Goal: Task Accomplishment & Management: Use online tool/utility

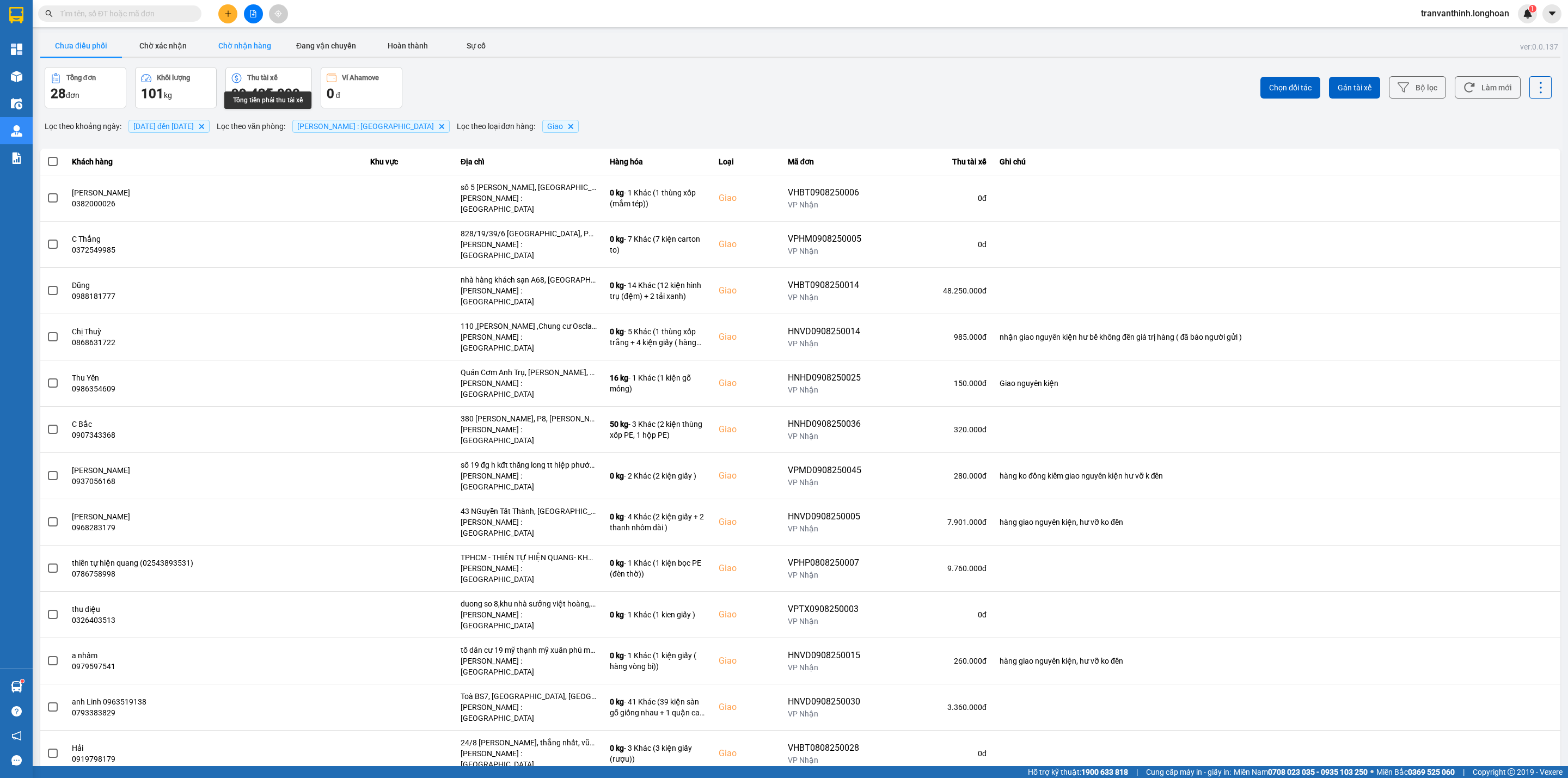
click at [236, 44] on button "Chờ nhận hàng" at bounding box center [244, 45] width 82 height 22
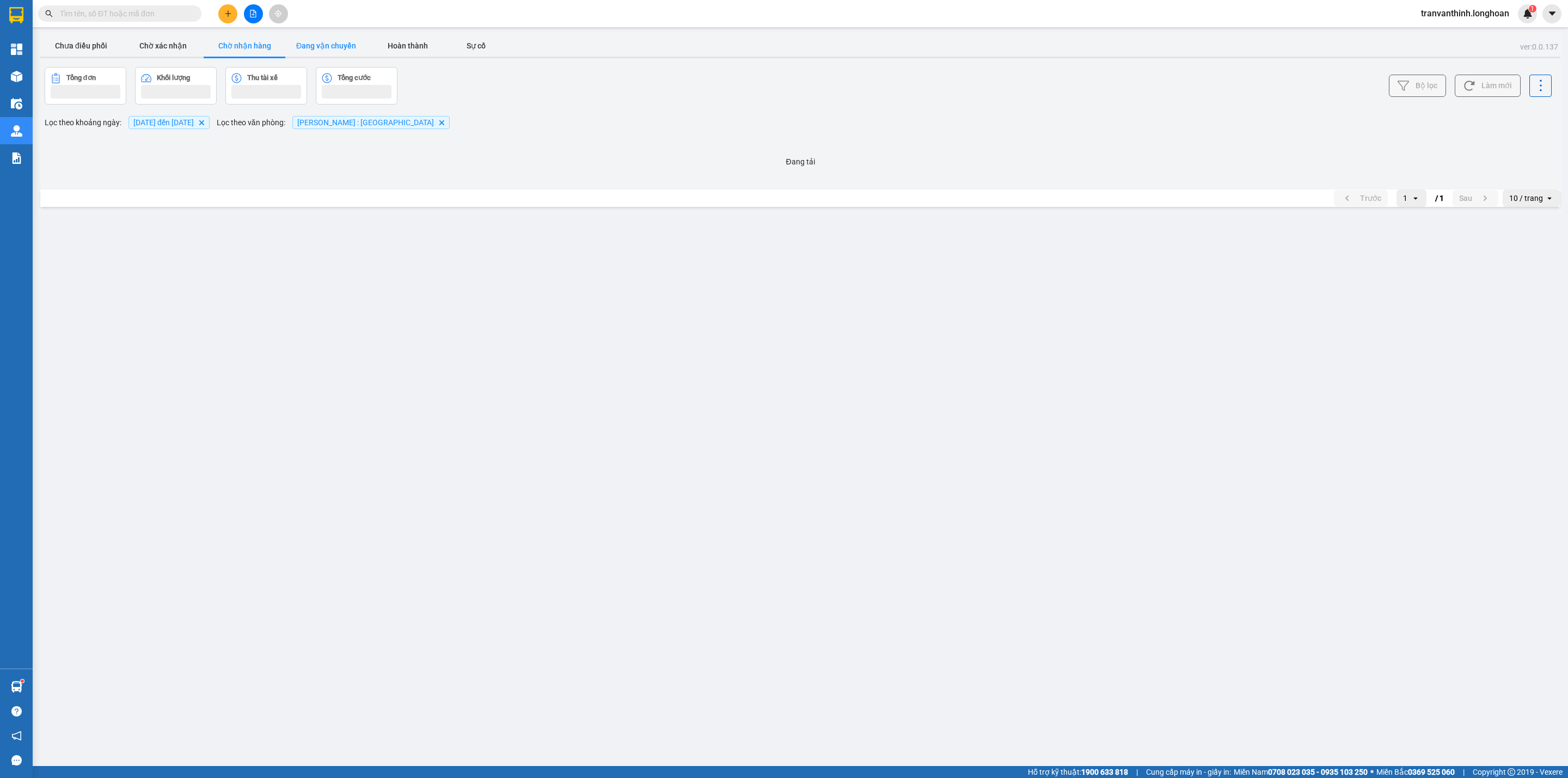
click at [330, 43] on button "Đang vận chuyển" at bounding box center [326, 45] width 82 height 22
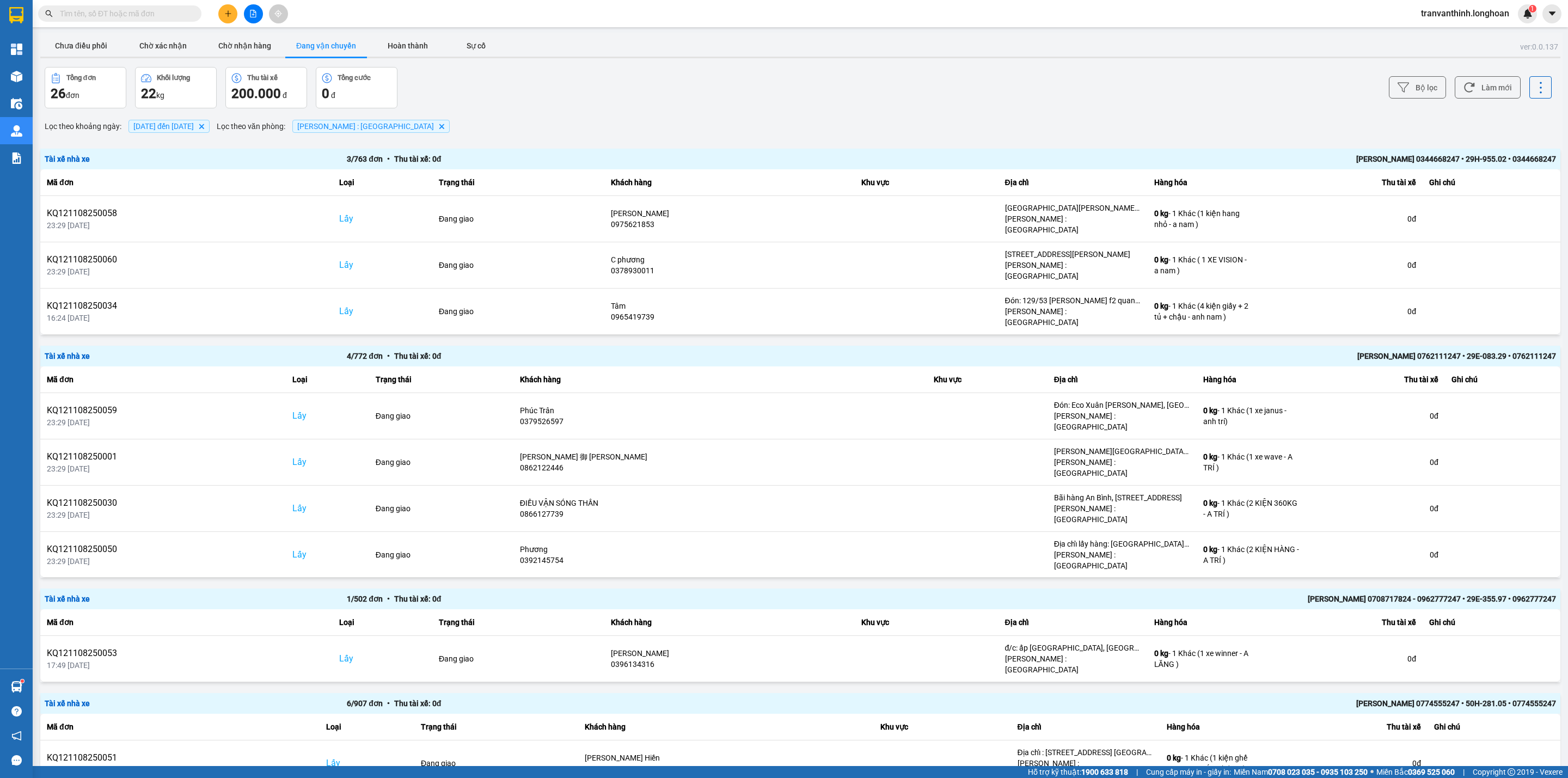
drag, startPoint x: 325, startPoint y: 41, endPoint x: 338, endPoint y: 58, distance: 21.4
click at [325, 41] on button "Đang vận chuyển" at bounding box center [326, 45] width 82 height 22
click at [188, 127] on span "[DATE] đến [DATE]" at bounding box center [163, 126] width 60 height 9
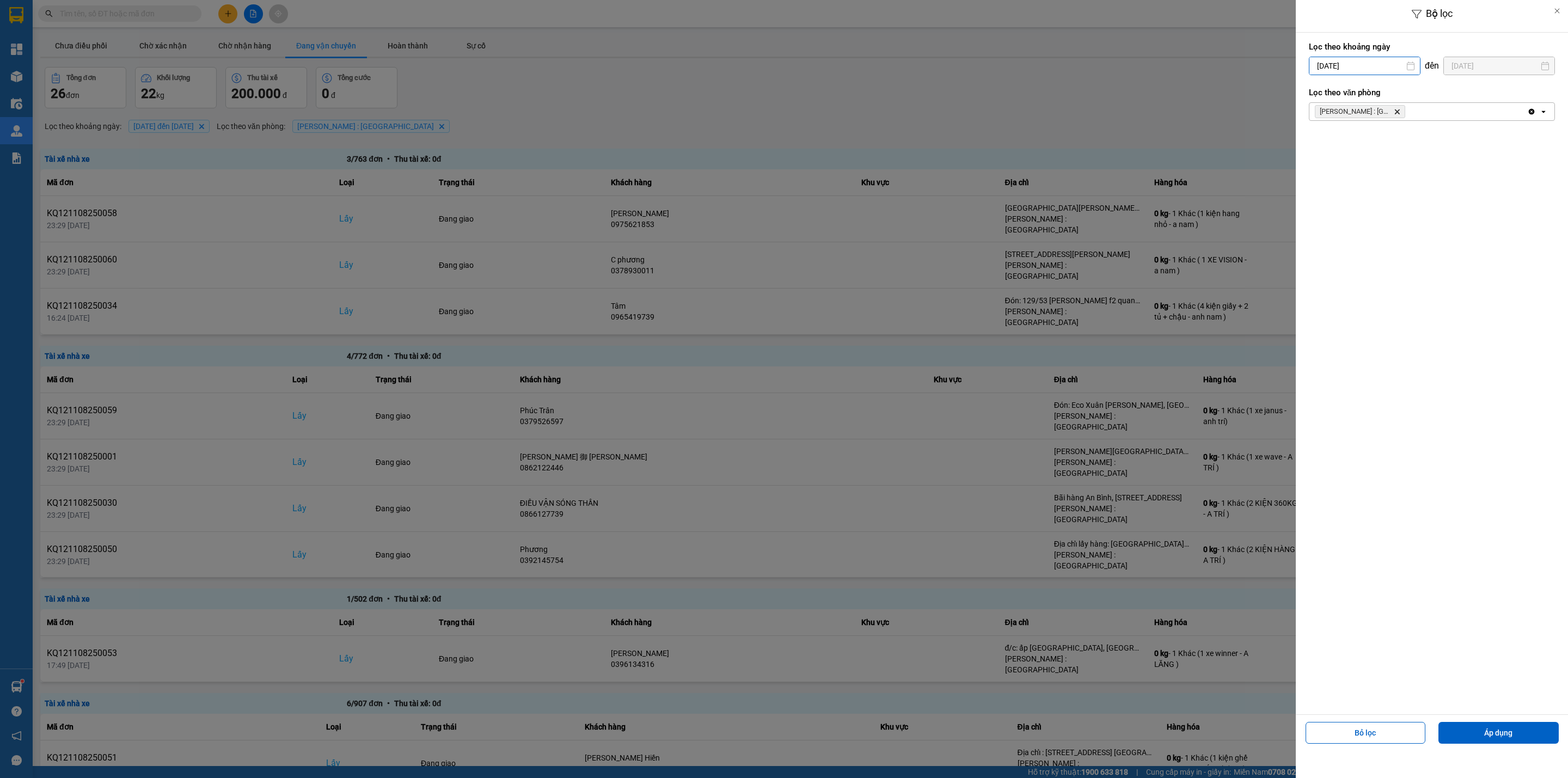
click at [1358, 66] on input "[DATE]" at bounding box center [1364, 65] width 110 height 17
click at [1334, 145] on div "1" at bounding box center [1337, 145] width 15 height 13
click at [1481, 734] on button "Áp dụng" at bounding box center [1498, 733] width 120 height 22
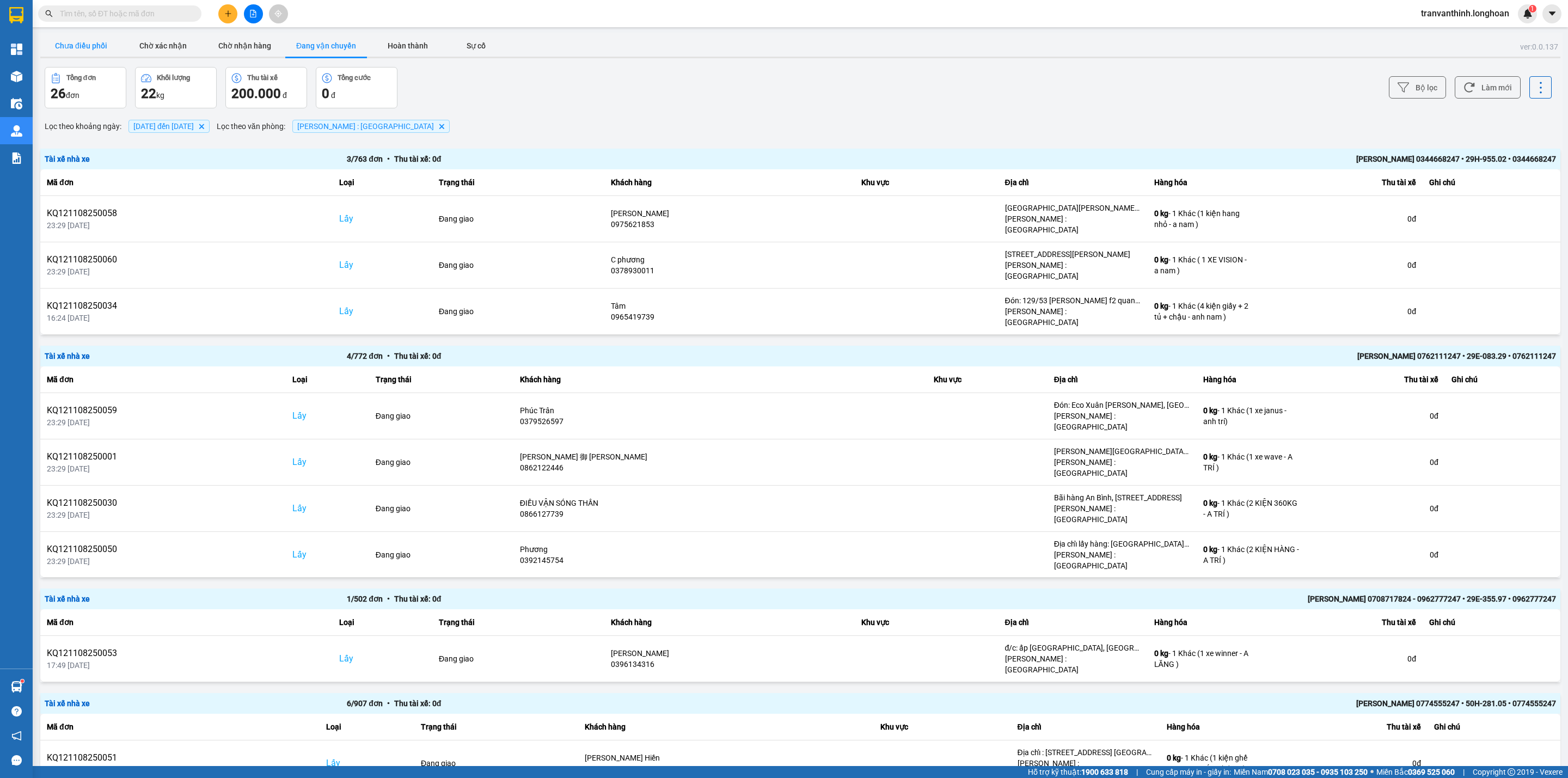
click at [71, 43] on button "Chưa điều phối" at bounding box center [81, 45] width 82 height 22
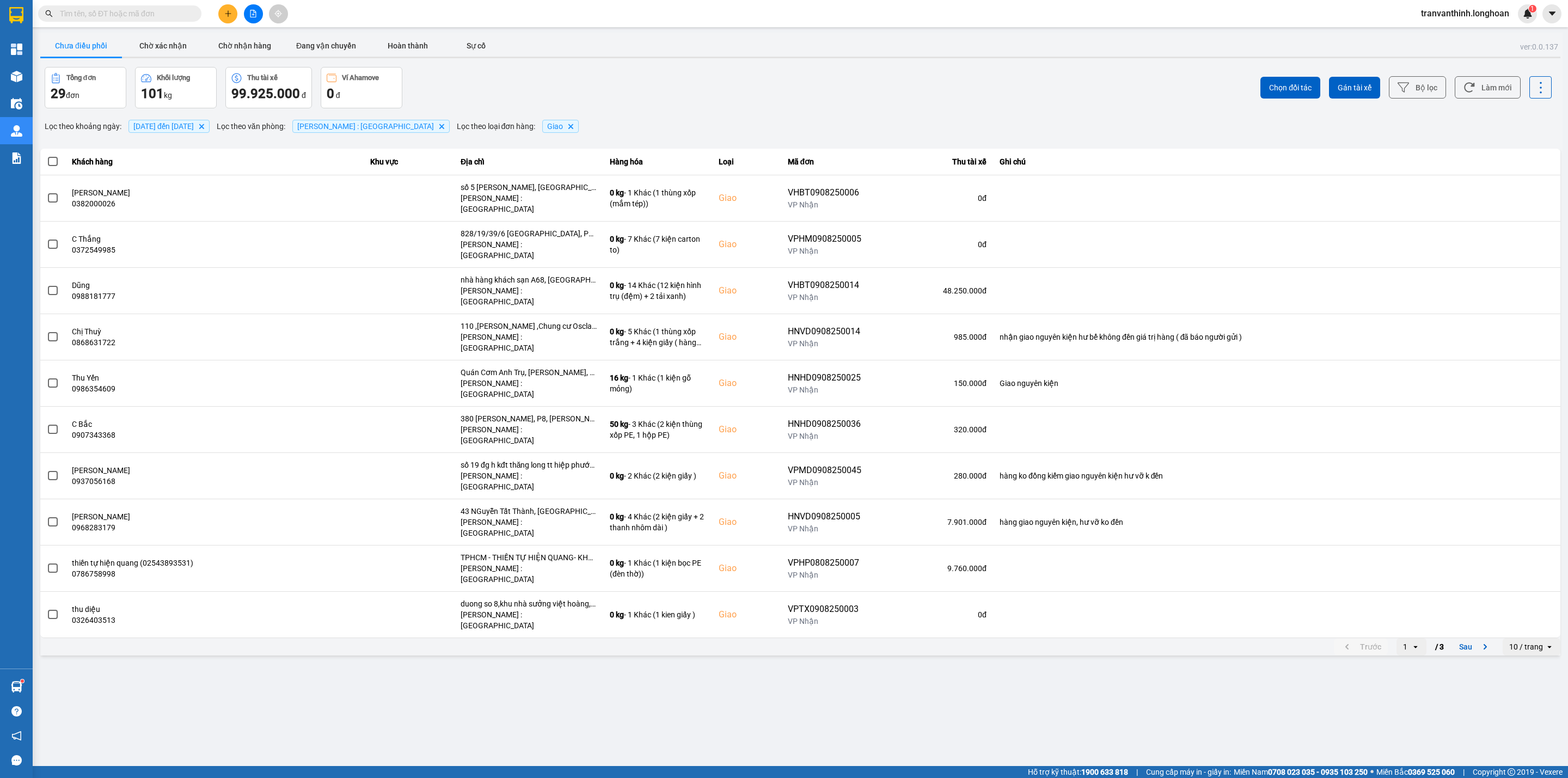
click at [1524, 642] on div "10 / trang" at bounding box center [1526, 647] width 34 height 11
click at [1532, 668] on div "100 / trang" at bounding box center [1531, 664] width 40 height 11
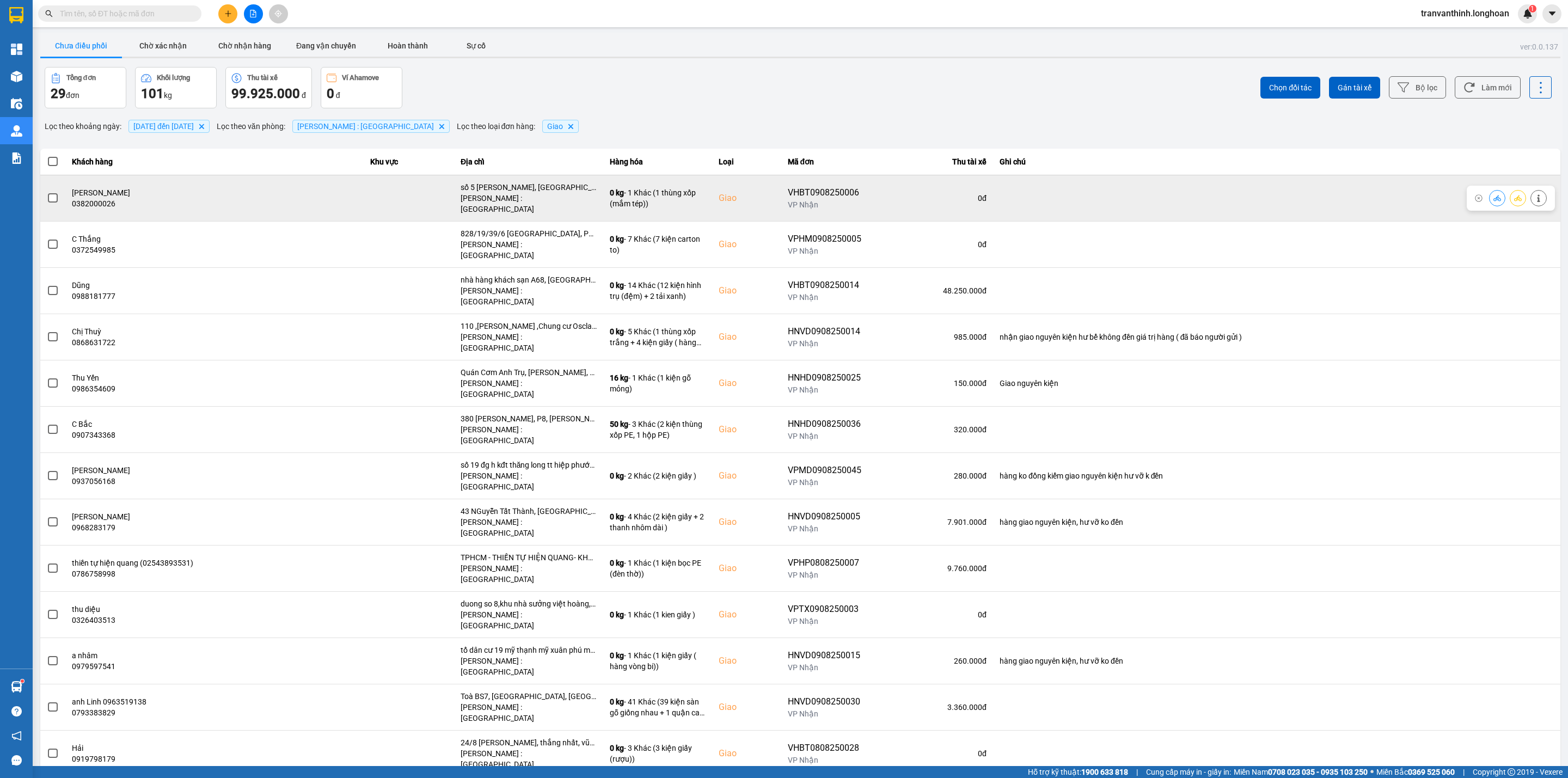
click at [49, 193] on span at bounding box center [53, 198] width 10 height 10
click at [47, 192] on input "checkbox" at bounding box center [47, 192] width 0 height 0
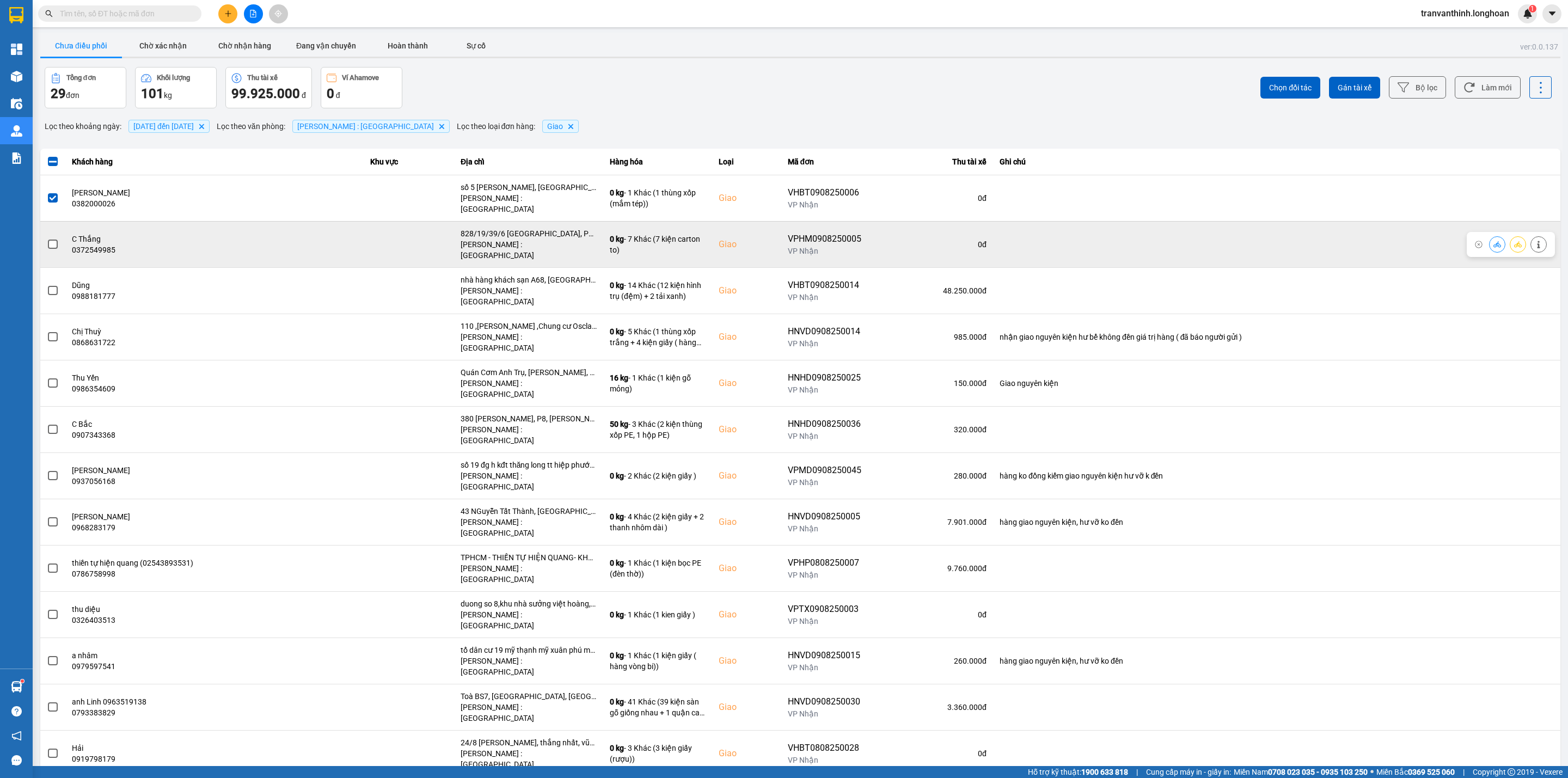
click at [54, 239] on span at bounding box center [53, 244] width 10 height 10
click at [47, 239] on input "checkbox" at bounding box center [47, 239] width 0 height 0
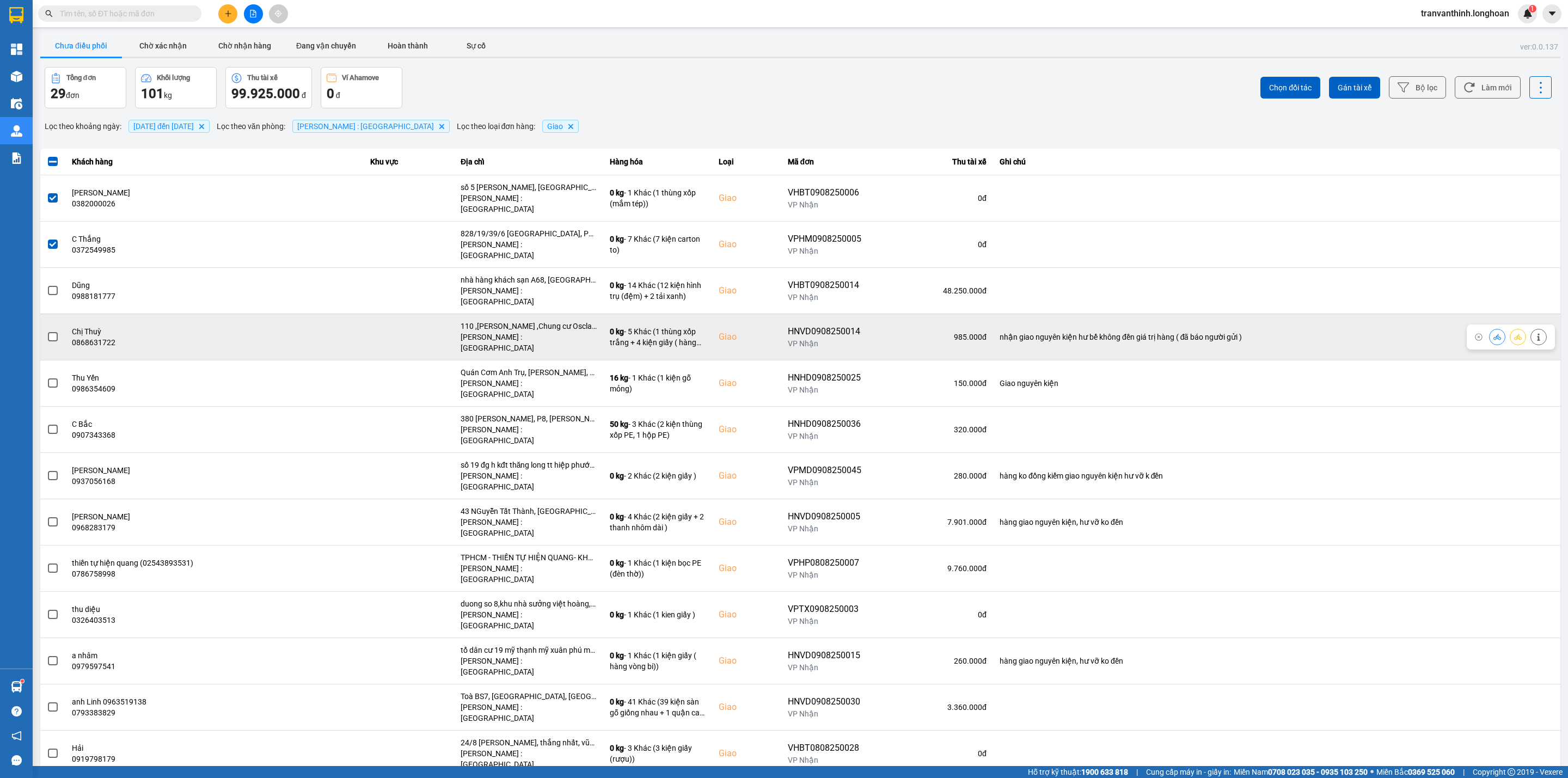
click at [53, 332] on span at bounding box center [53, 337] width 10 height 10
click at [47, 331] on input "checkbox" at bounding box center [47, 331] width 0 height 0
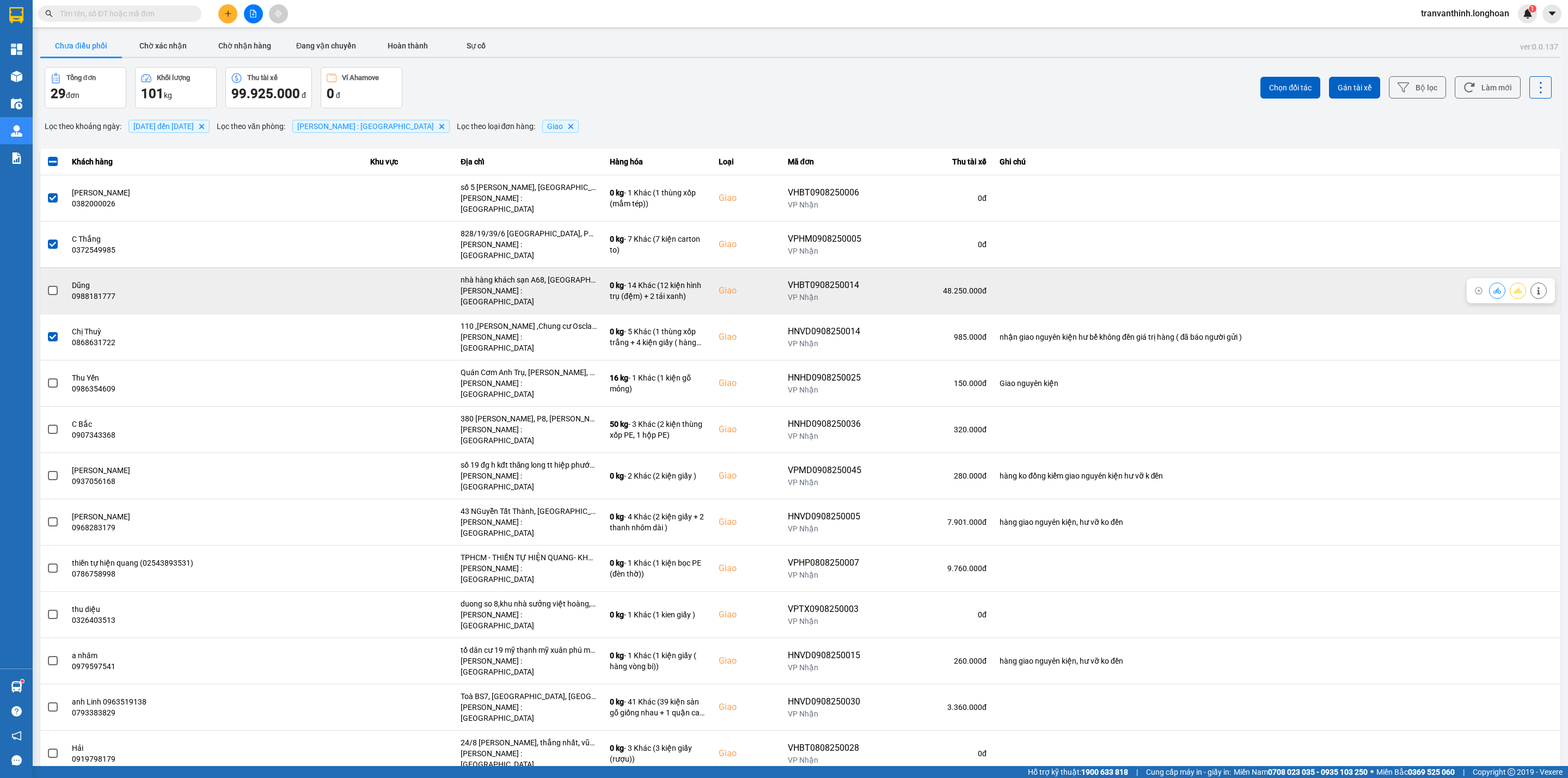
click at [54, 286] on span at bounding box center [53, 290] width 10 height 10
click at [47, 285] on input "checkbox" at bounding box center [47, 285] width 0 height 0
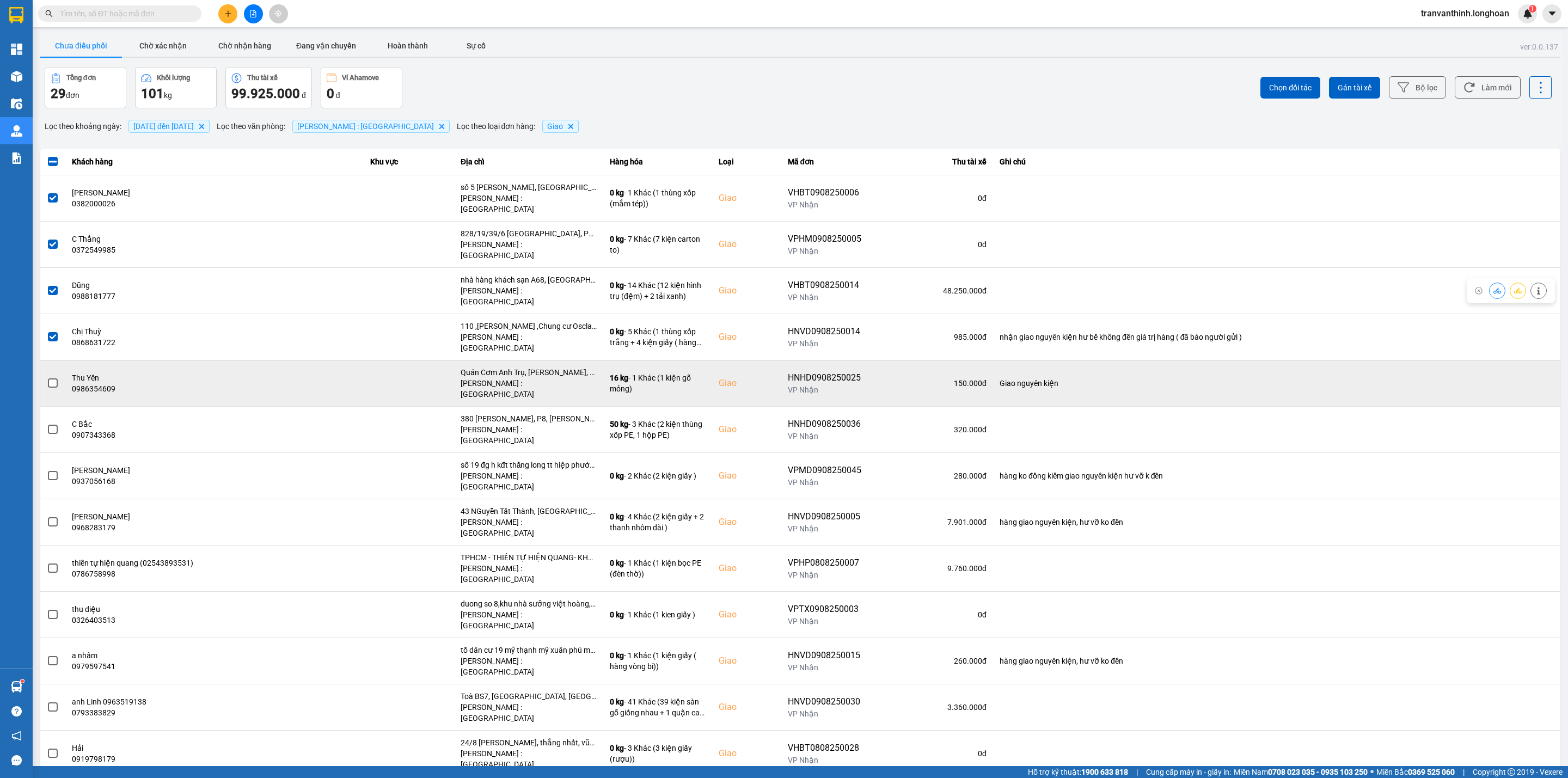
click at [52, 378] on span at bounding box center [53, 383] width 10 height 10
click at [47, 377] on input "checkbox" at bounding box center [47, 377] width 0 height 0
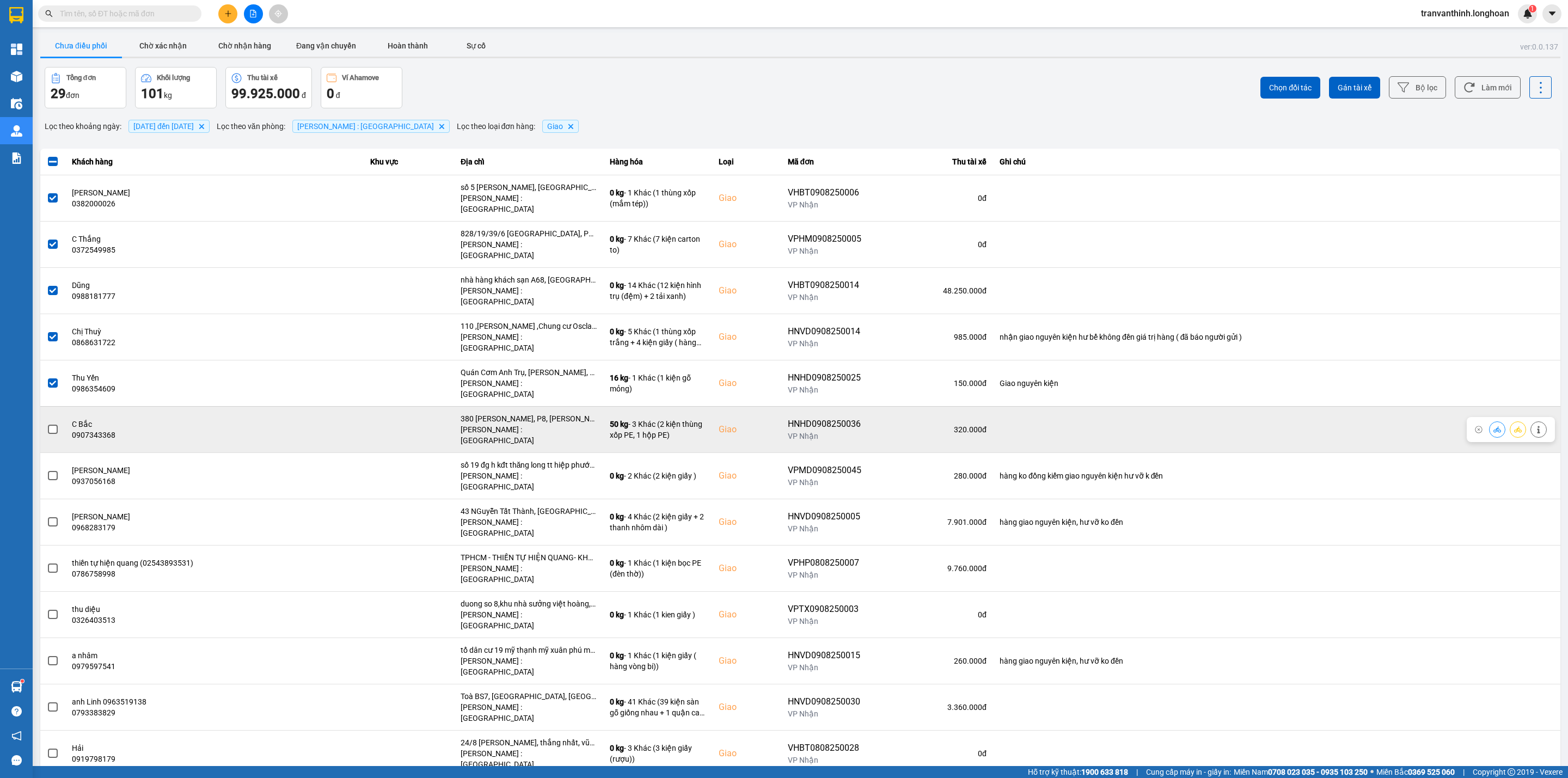
click at [54, 424] on span at bounding box center [53, 429] width 10 height 10
click at [47, 423] on input "checkbox" at bounding box center [47, 423] width 0 height 0
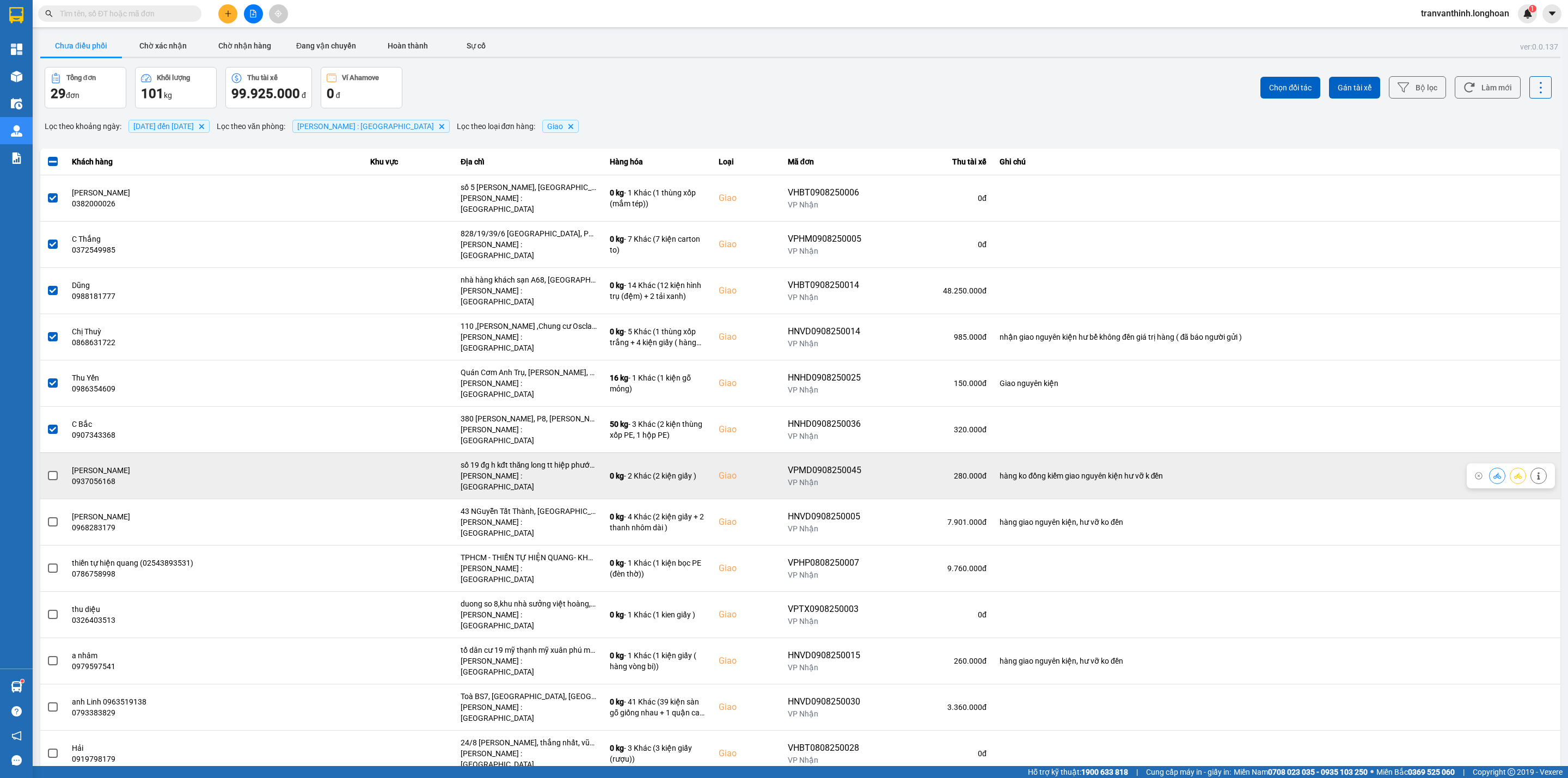
click at [49, 471] on span at bounding box center [53, 475] width 10 height 10
click at [47, 470] on input "checkbox" at bounding box center [47, 470] width 0 height 0
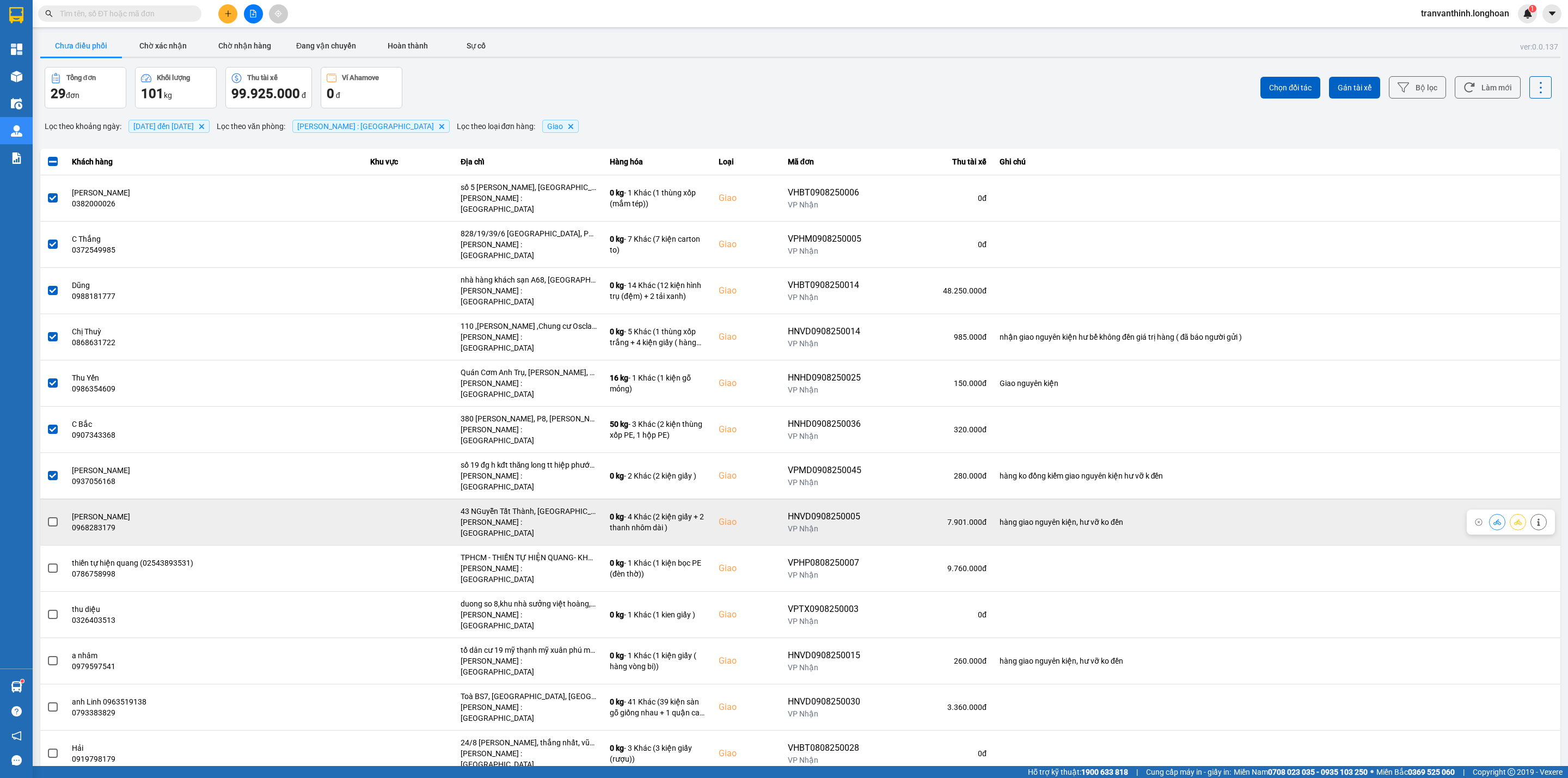
click at [50, 518] on span at bounding box center [53, 522] width 10 height 10
click at [47, 516] on input "checkbox" at bounding box center [47, 516] width 0 height 0
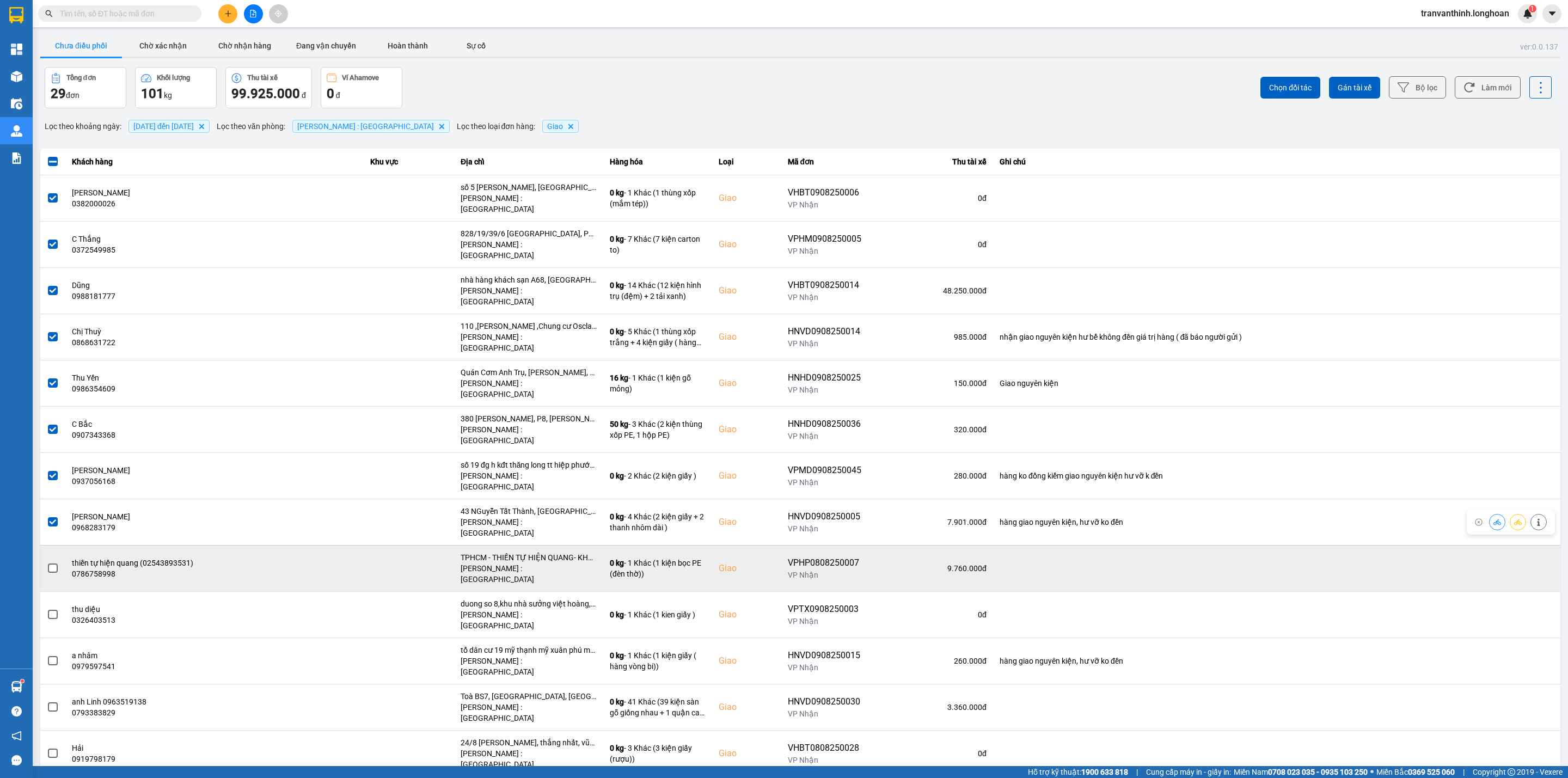
click at [54, 564] on span at bounding box center [53, 569] width 10 height 10
click at [47, 562] on input "checkbox" at bounding box center [47, 562] width 0 height 0
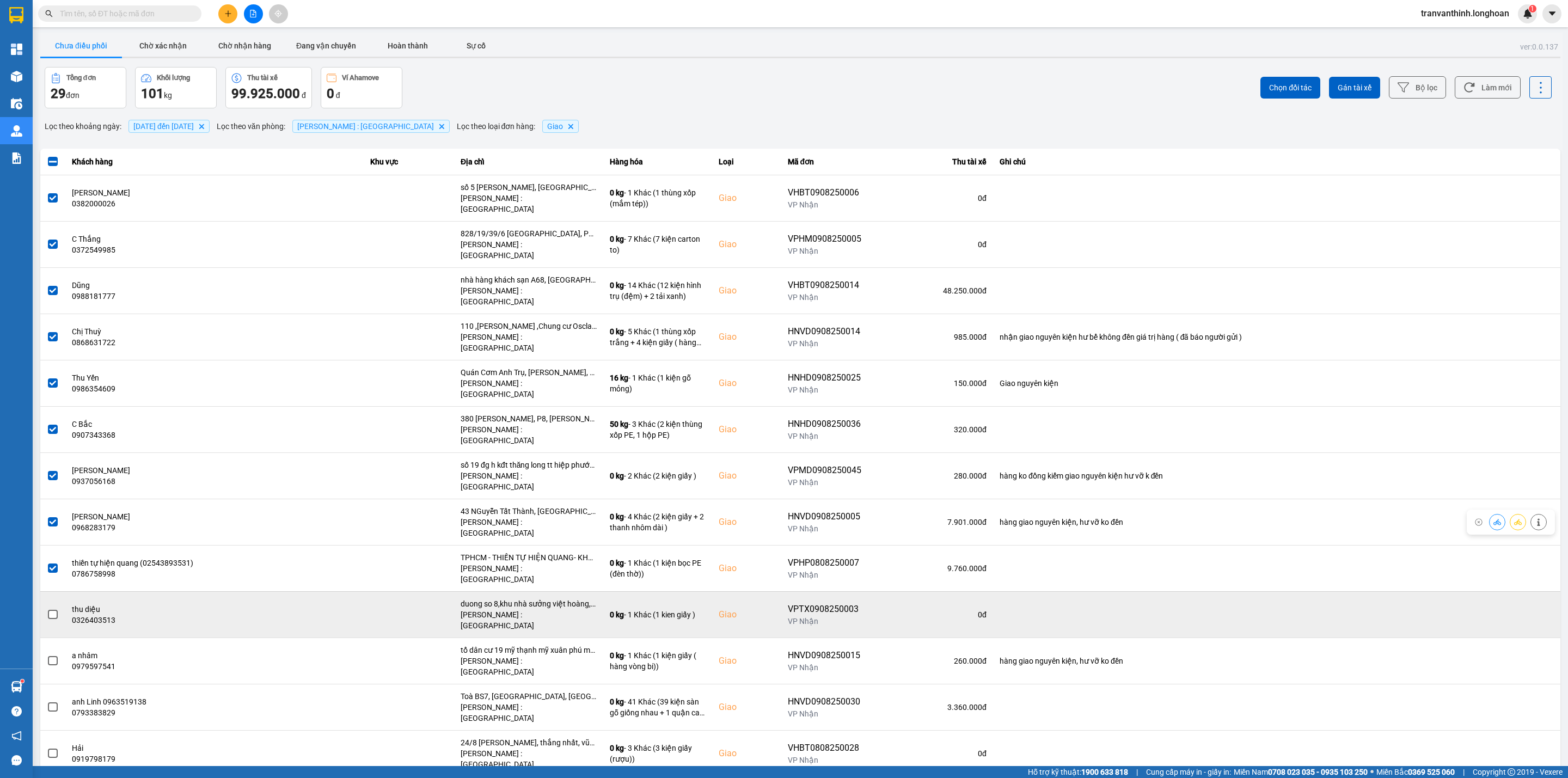
click at [54, 610] on span at bounding box center [53, 615] width 10 height 10
click at [47, 608] on input "checkbox" at bounding box center [47, 608] width 0 height 0
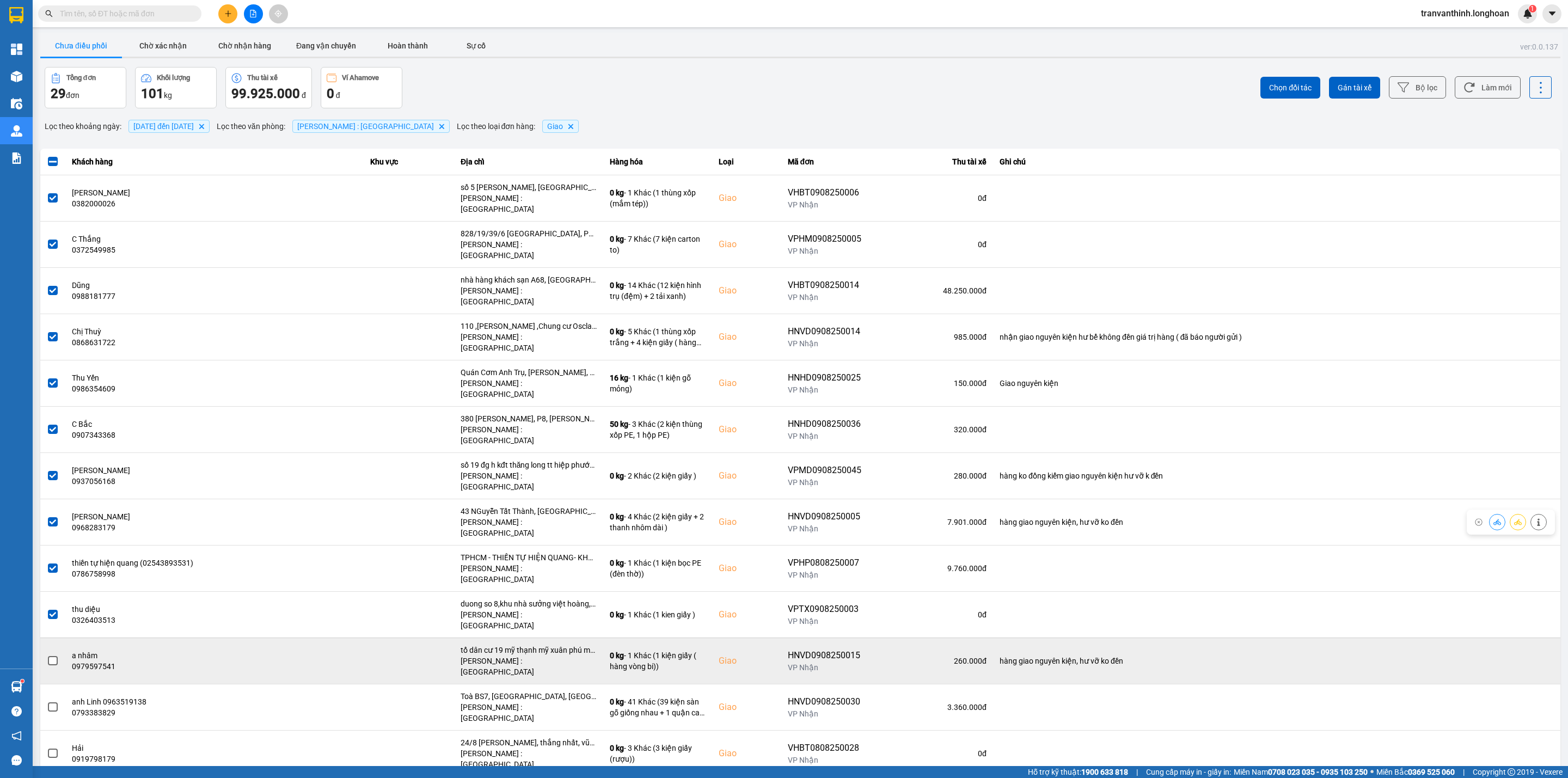
click at [49, 656] on span at bounding box center [53, 661] width 10 height 10
click at [47, 655] on input "checkbox" at bounding box center [47, 655] width 0 height 0
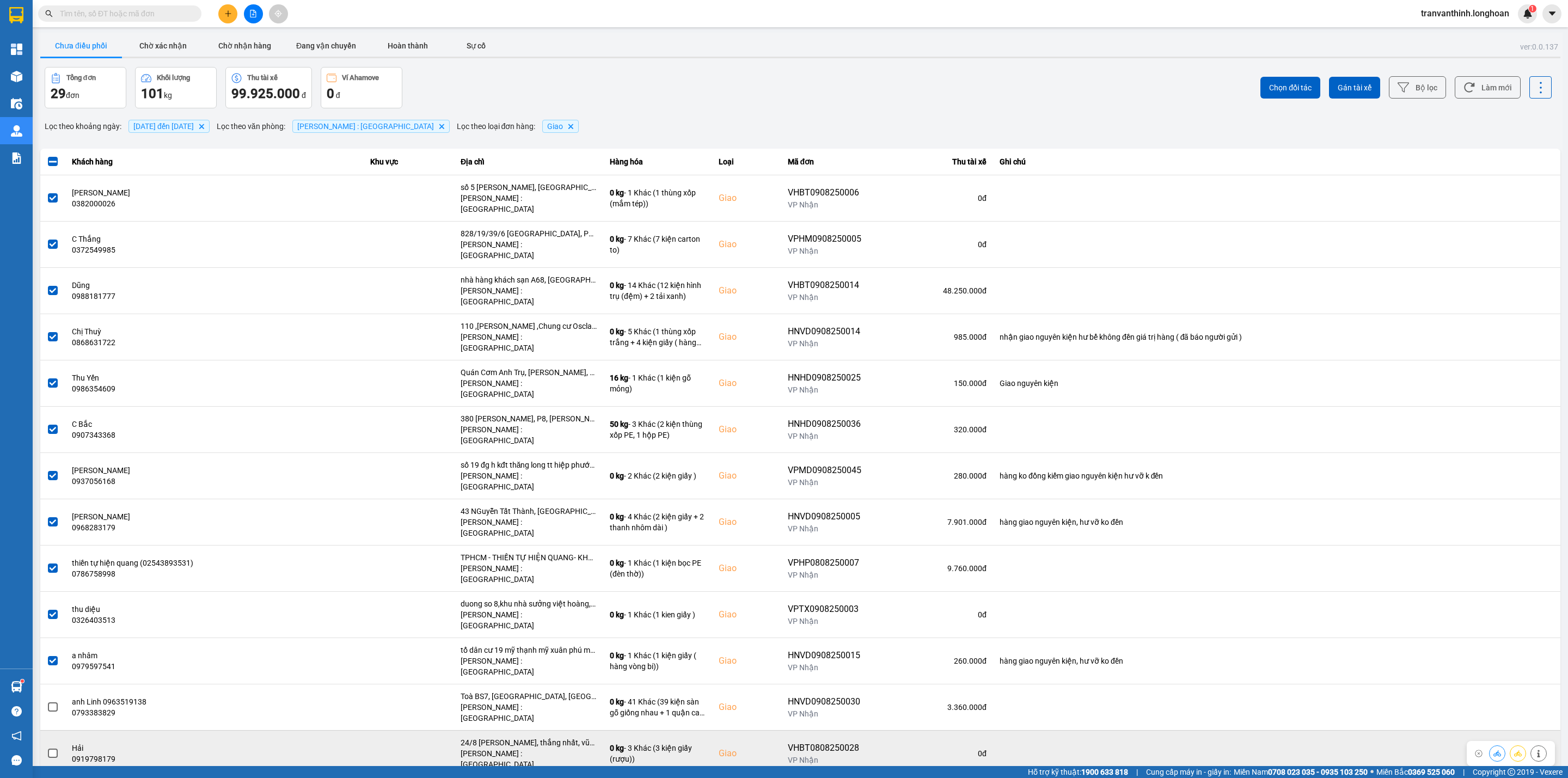
click at [52, 749] on span at bounding box center [53, 754] width 10 height 10
click at [47, 747] on input "checkbox" at bounding box center [47, 747] width 0 height 0
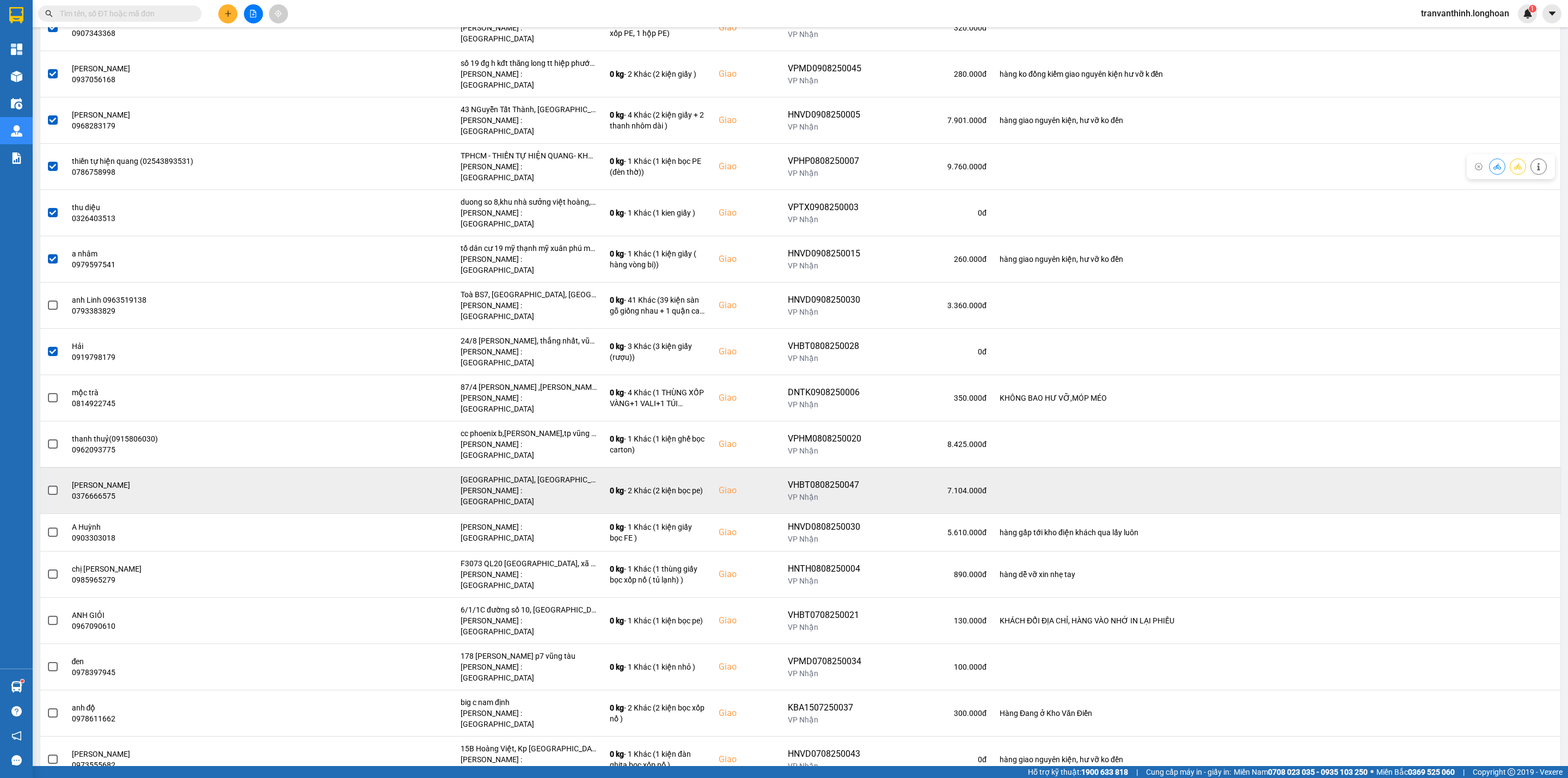
scroll to position [408, 0]
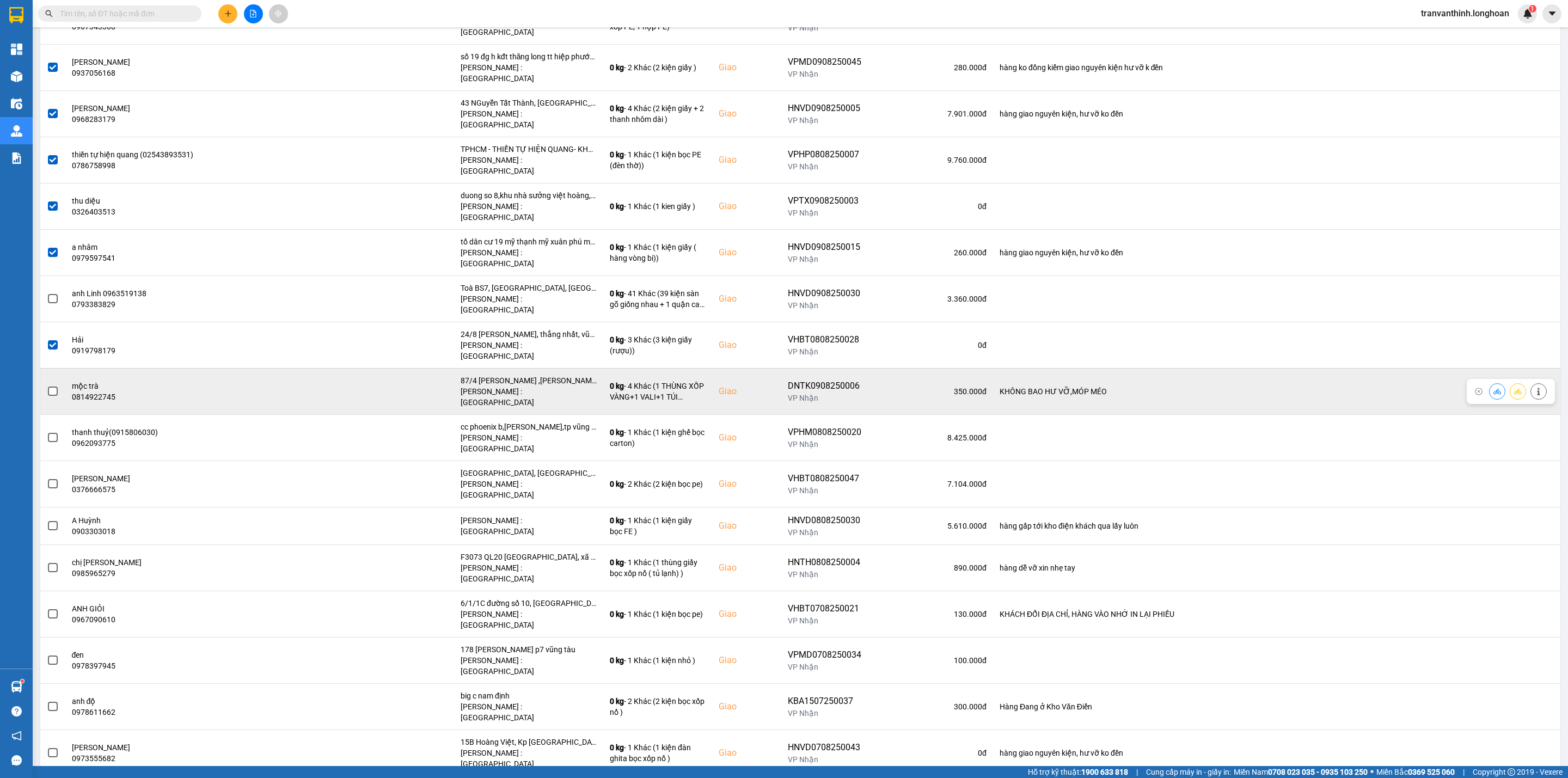
click at [49, 386] on span at bounding box center [53, 391] width 10 height 10
click at [47, 385] on input "checkbox" at bounding box center [47, 385] width 0 height 0
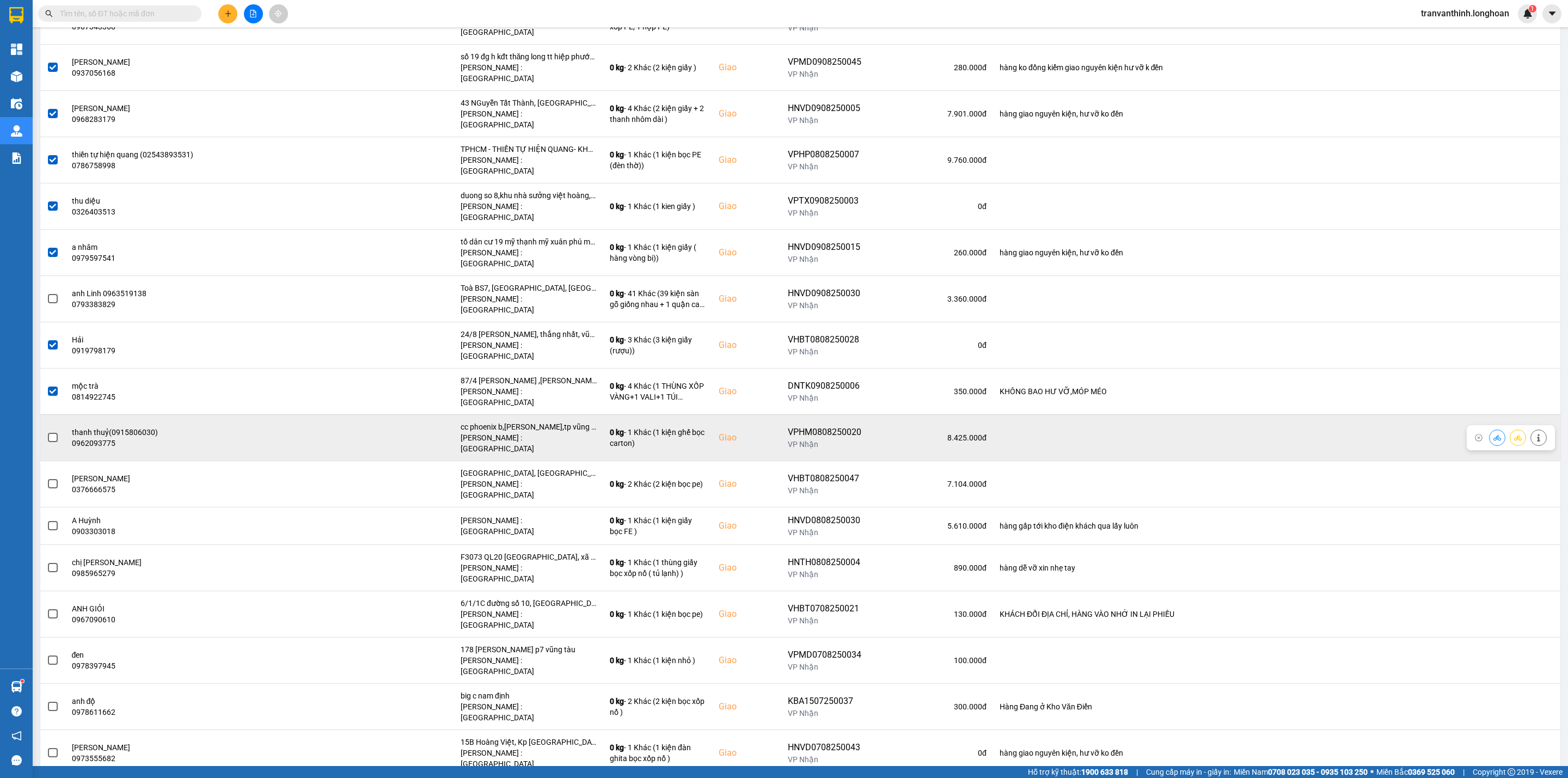
click at [50, 432] on label at bounding box center [53, 437] width 12 height 12
click at [47, 432] on input "checkbox" at bounding box center [47, 432] width 0 height 0
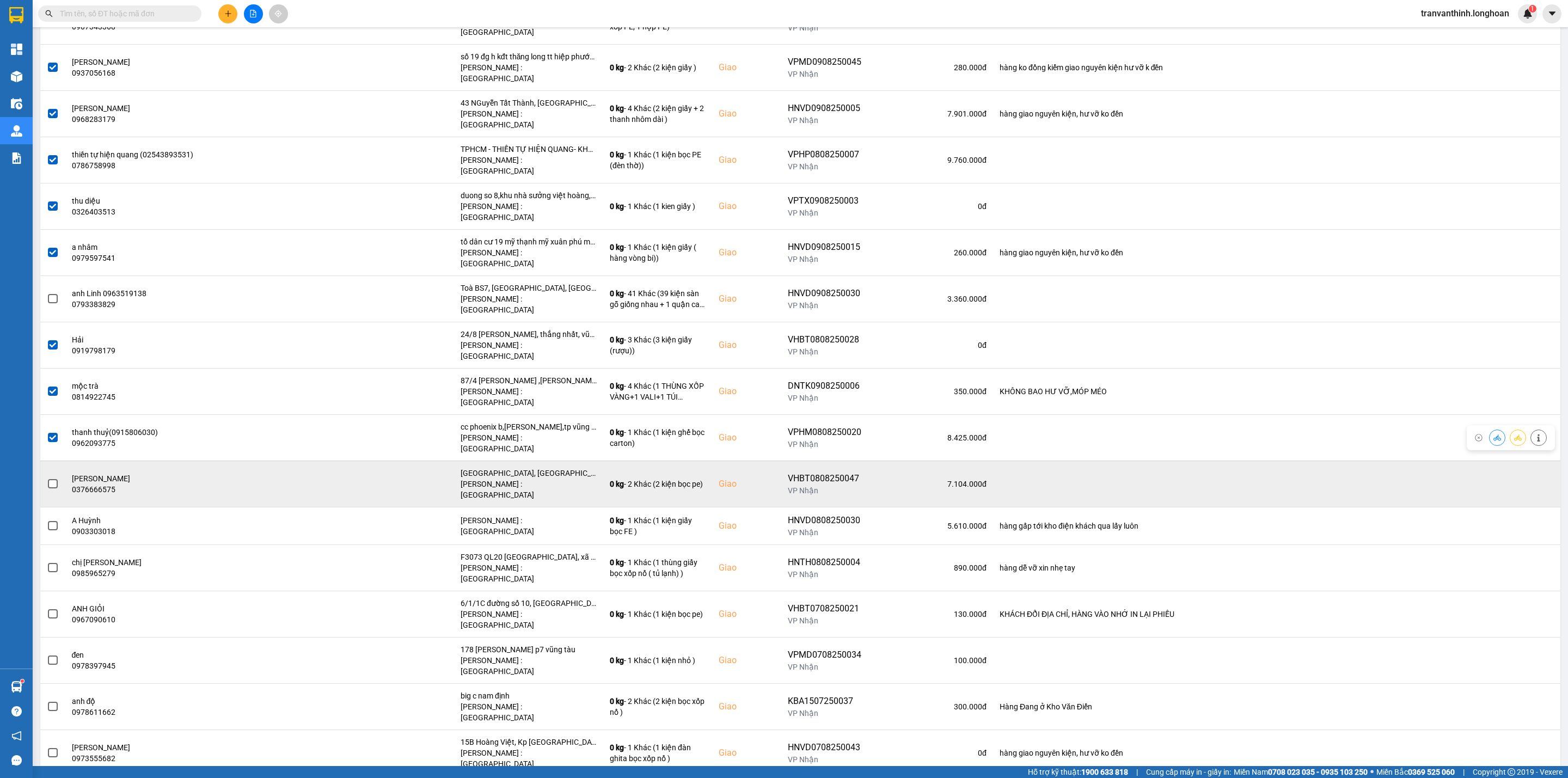
click at [49, 479] on span at bounding box center [53, 484] width 10 height 10
click at [47, 478] on input "checkbox" at bounding box center [47, 478] width 0 height 0
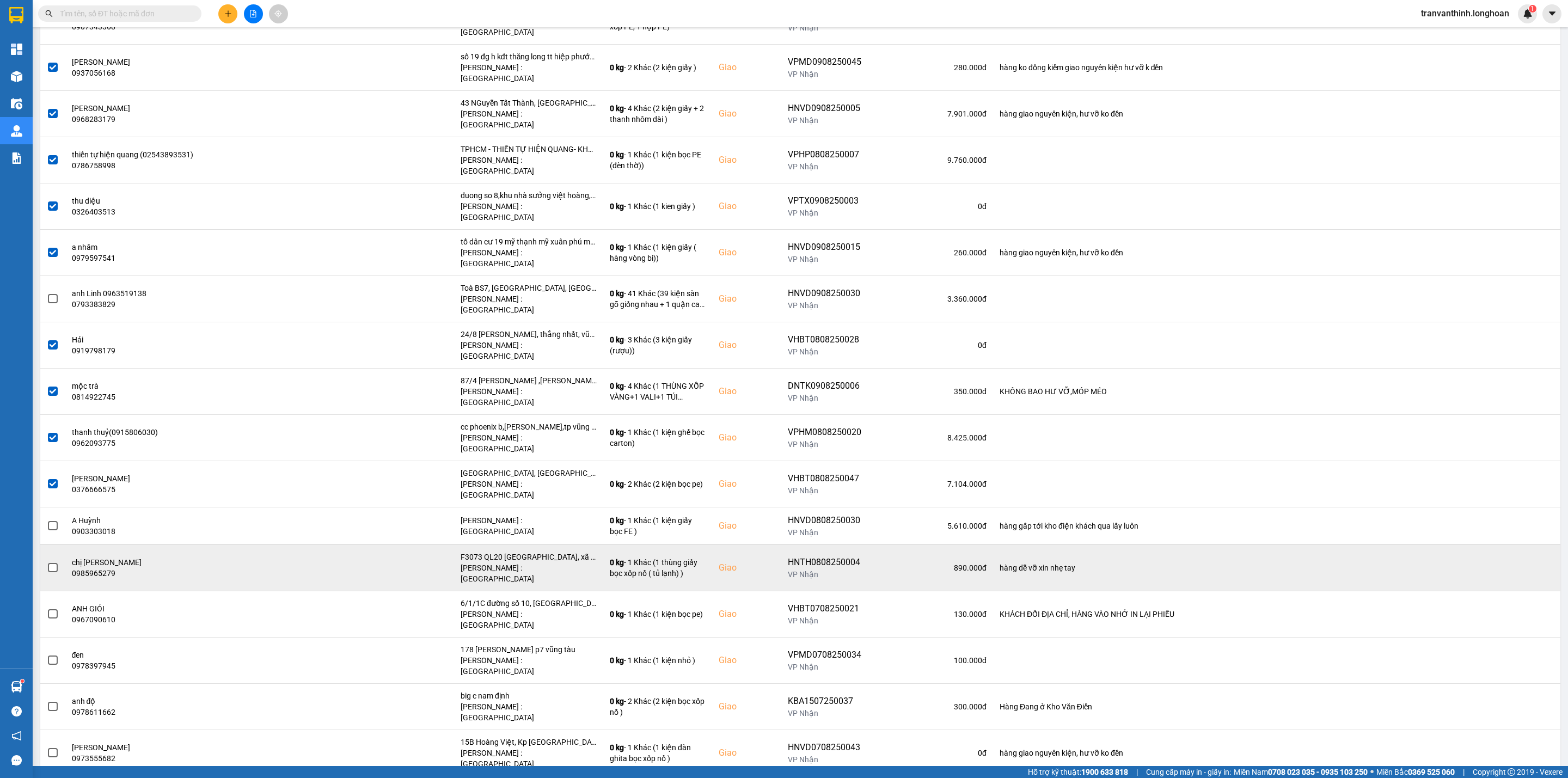
click at [51, 563] on span at bounding box center [53, 568] width 10 height 10
click at [47, 562] on input "checkbox" at bounding box center [47, 562] width 0 height 0
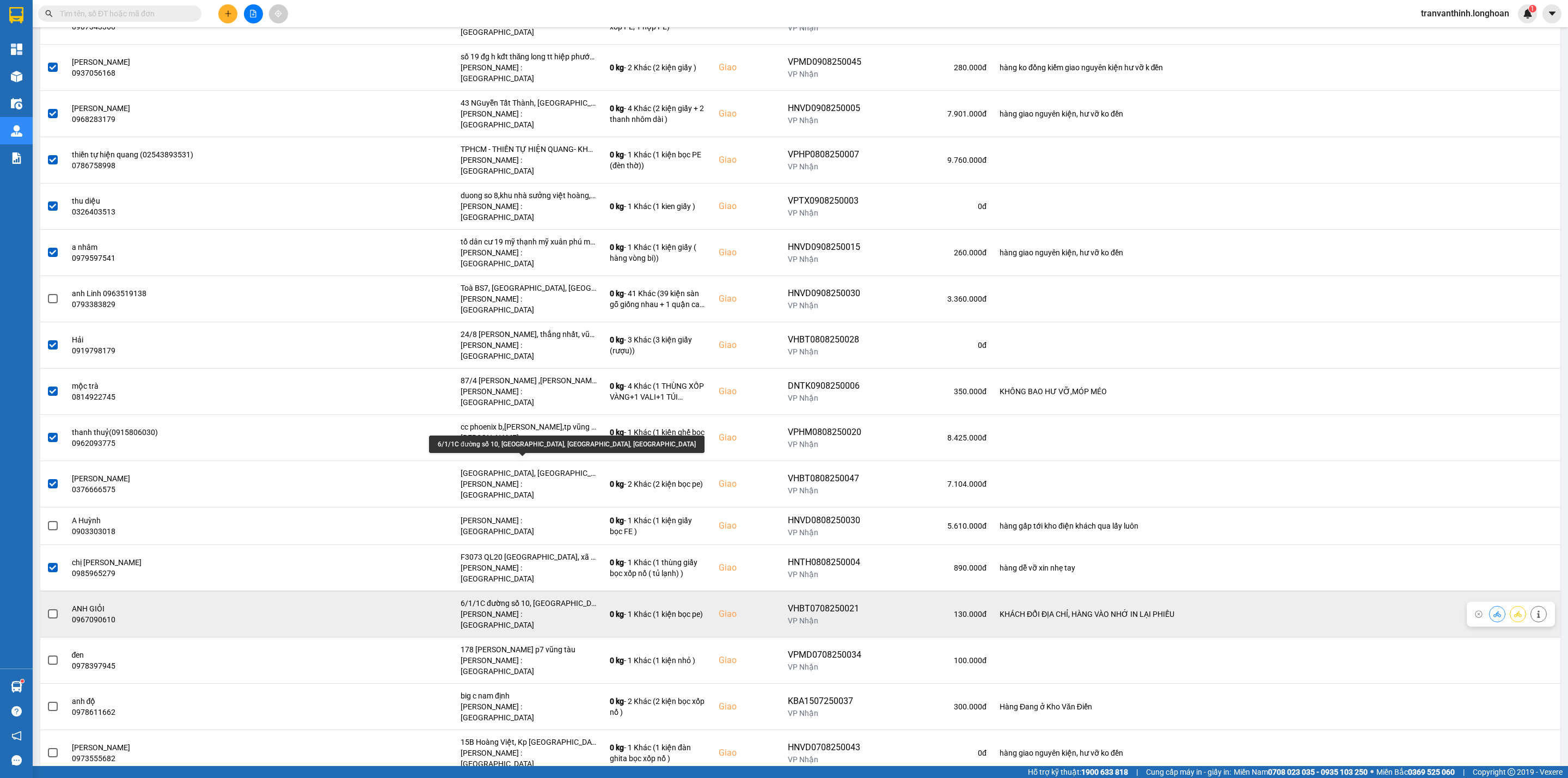
click at [552, 598] on div "6/1/1C đường số 10, [GEOGRAPHIC_DATA], [GEOGRAPHIC_DATA], [GEOGRAPHIC_DATA]" at bounding box center [529, 603] width 136 height 11
drag, startPoint x: 552, startPoint y: 462, endPoint x: 547, endPoint y: 464, distance: 5.4
click at [552, 598] on div "6/1/1C đường số 10, [GEOGRAPHIC_DATA], [GEOGRAPHIC_DATA], [GEOGRAPHIC_DATA]" at bounding box center [529, 603] width 136 height 11
click at [545, 598] on div "6/1/1C đường số 10, [GEOGRAPHIC_DATA], [GEOGRAPHIC_DATA], [GEOGRAPHIC_DATA] : […" at bounding box center [529, 614] width 136 height 32
click at [562, 598] on div "6/1/1C đường số 10, [GEOGRAPHIC_DATA], [GEOGRAPHIC_DATA], [GEOGRAPHIC_DATA]" at bounding box center [529, 603] width 136 height 11
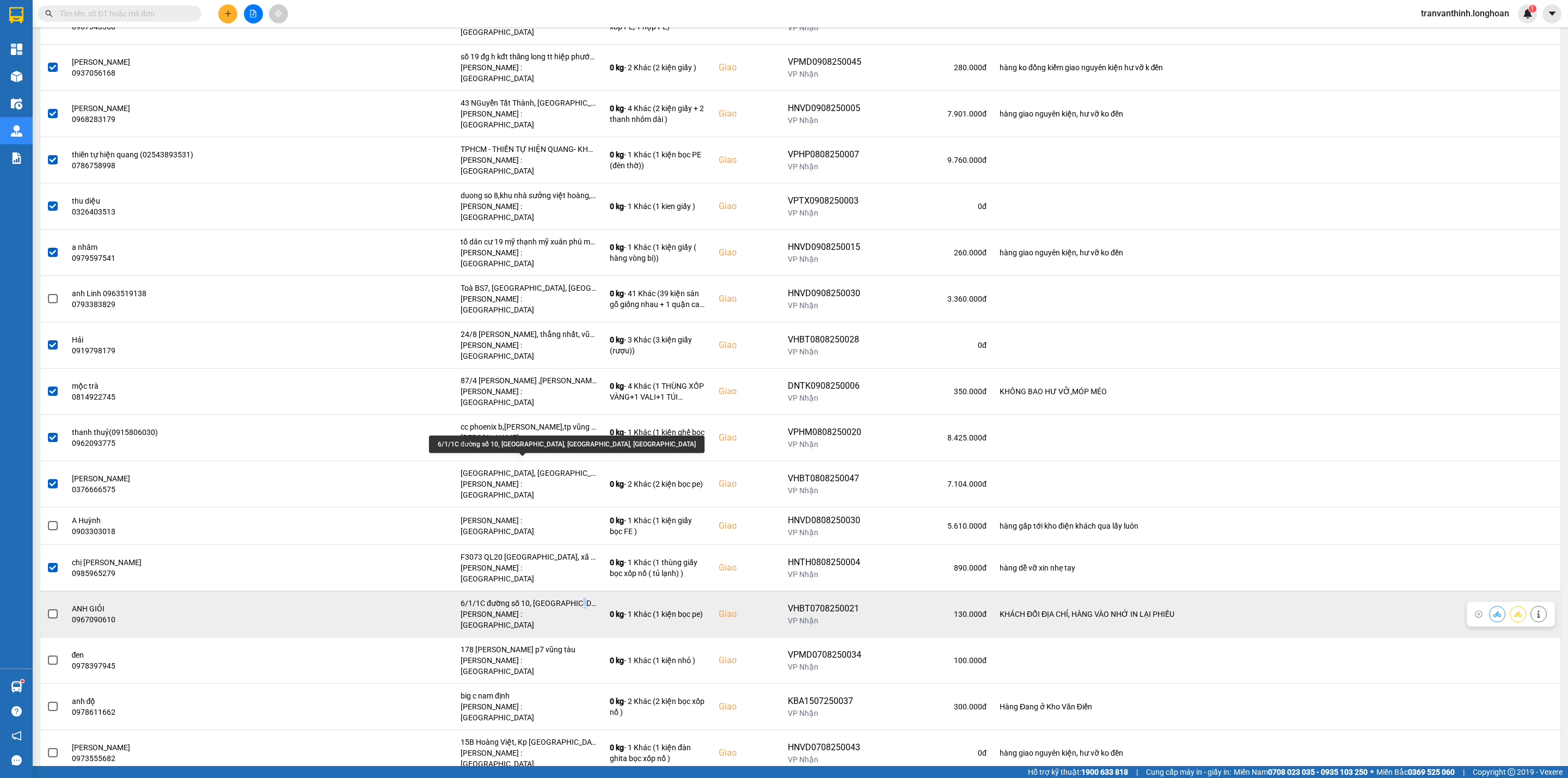
click at [562, 598] on div "6/1/1C đường số 10, [GEOGRAPHIC_DATA], [GEOGRAPHIC_DATA], [GEOGRAPHIC_DATA]" at bounding box center [529, 603] width 136 height 11
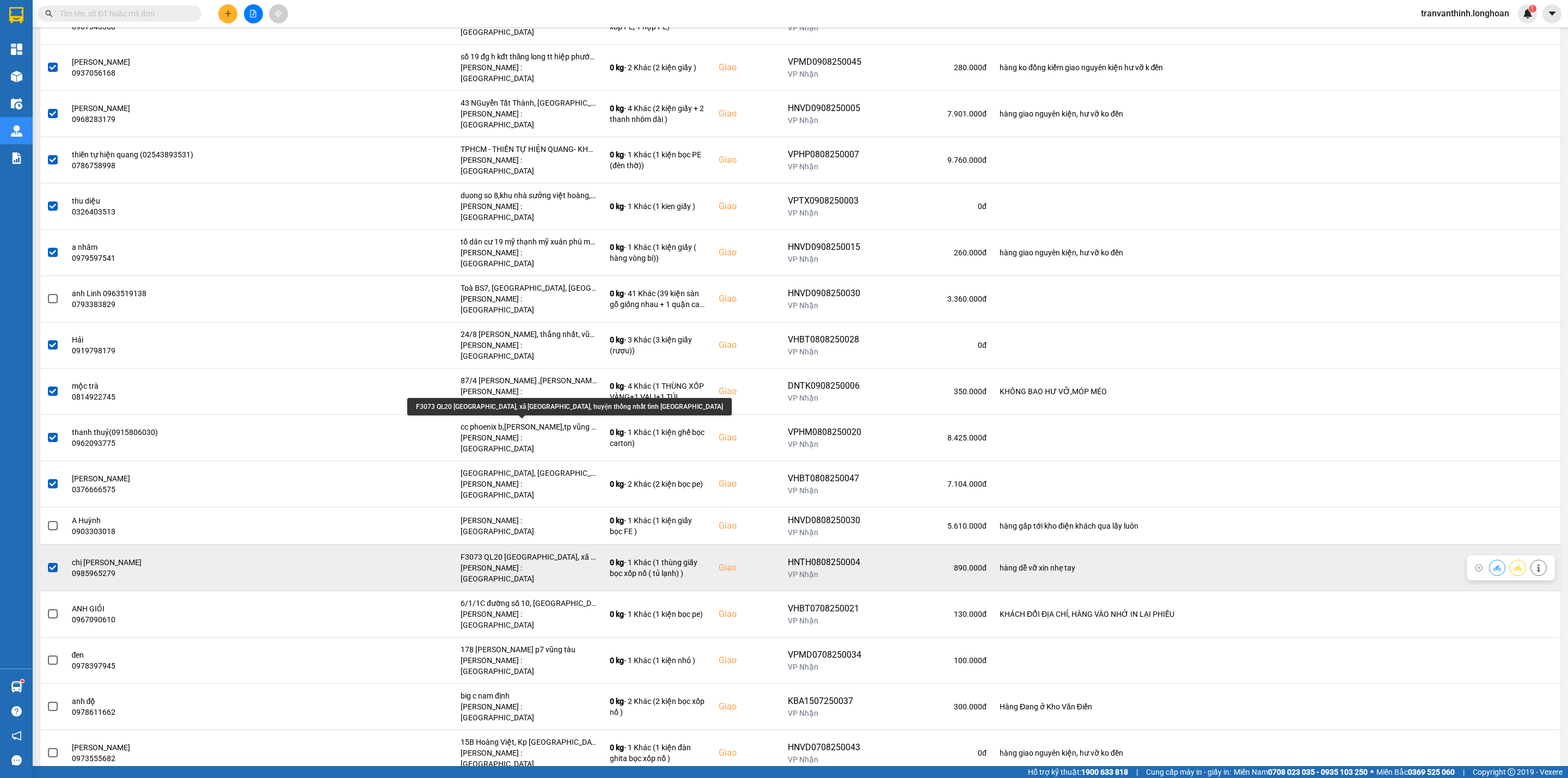
click at [536, 552] on div "F3073 QL20 [GEOGRAPHIC_DATA], xã [GEOGRAPHIC_DATA], huyện thống nhất tỉnh [GEOG…" at bounding box center [529, 557] width 136 height 11
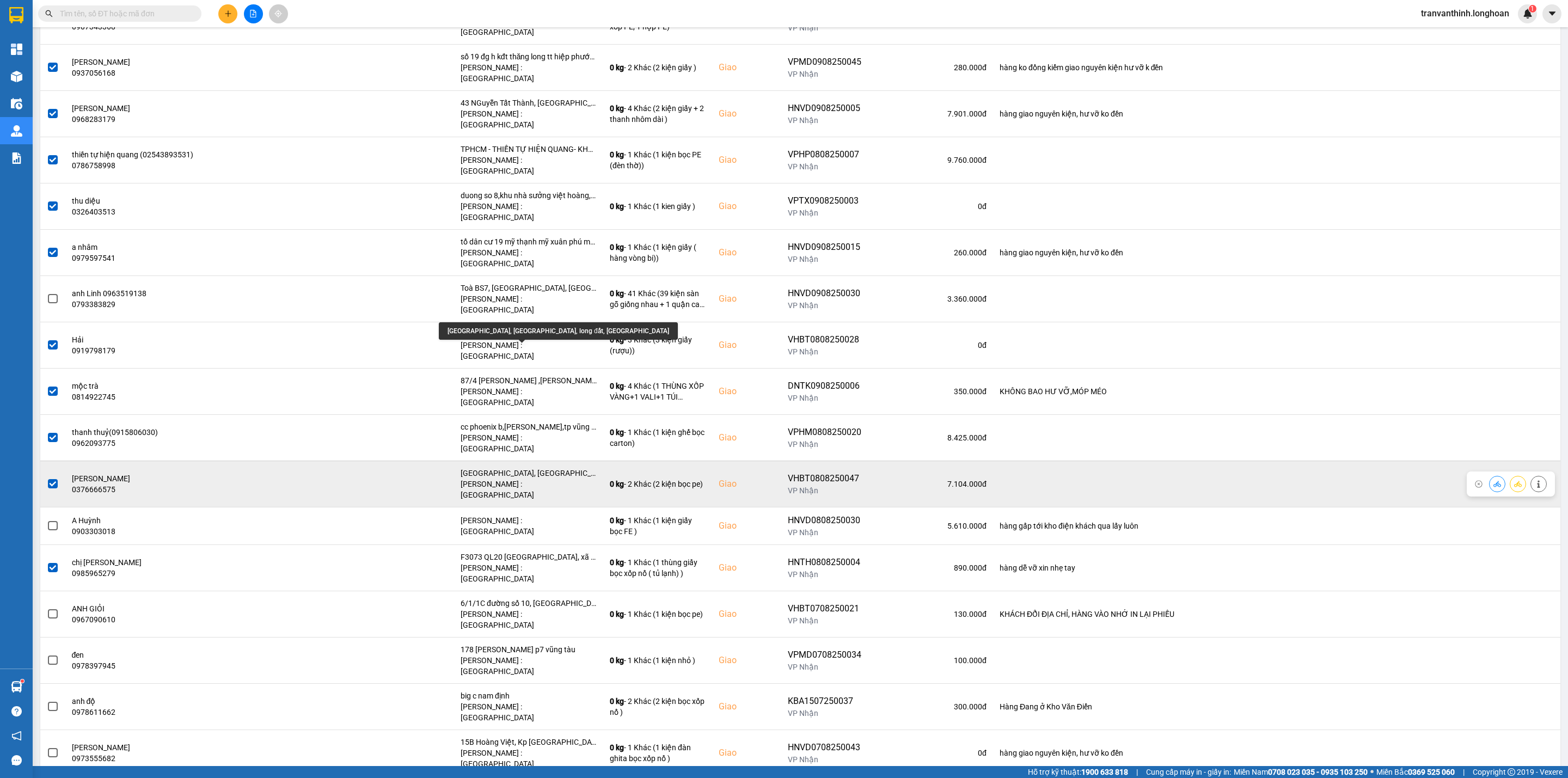
click at [540, 467] on div "[GEOGRAPHIC_DATA], [GEOGRAPHIC_DATA], long đất, [GEOGRAPHIC_DATA]" at bounding box center [529, 472] width 136 height 11
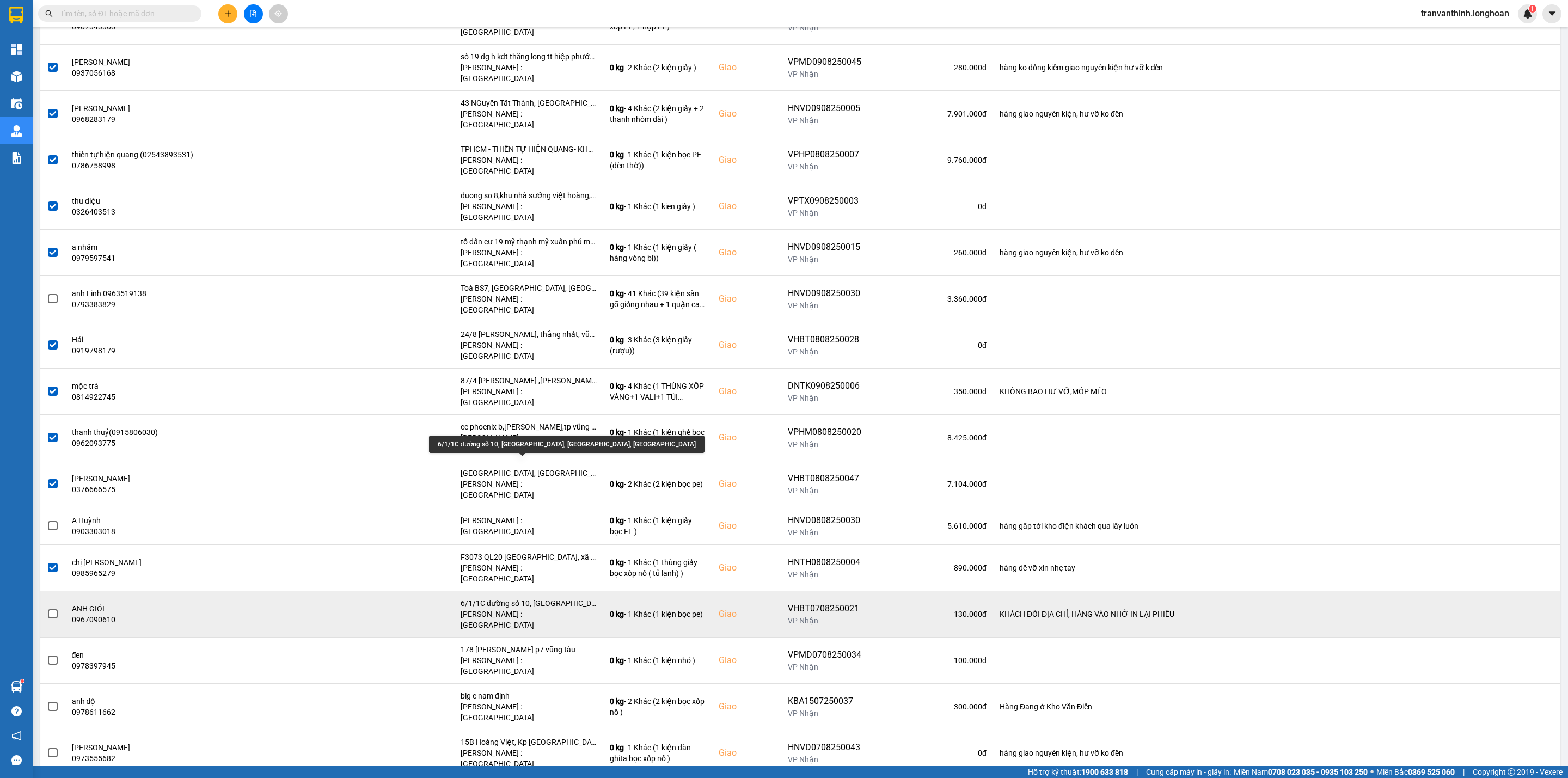
click at [559, 598] on div "6/1/1C đường số 10, [GEOGRAPHIC_DATA], [GEOGRAPHIC_DATA], [GEOGRAPHIC_DATA]" at bounding box center [529, 603] width 136 height 11
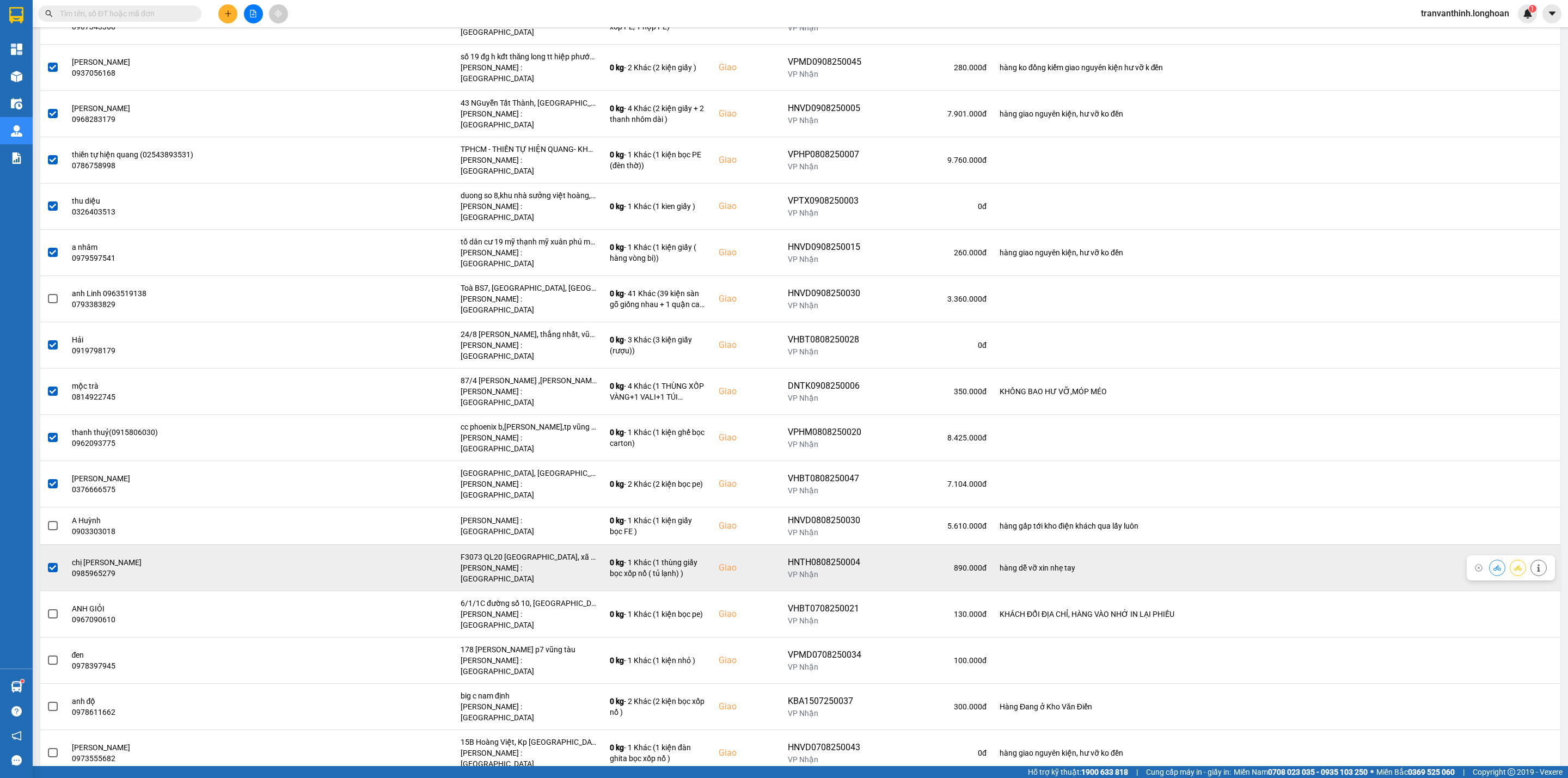
click at [553, 552] on div "F3073 QL20 [GEOGRAPHIC_DATA], xã [GEOGRAPHIC_DATA], huyện thống nhất tỉnh [GEOG…" at bounding box center [529, 557] width 136 height 11
click at [51, 563] on span at bounding box center [53, 568] width 10 height 10
click at [47, 562] on input "checkbox" at bounding box center [47, 562] width 0 height 0
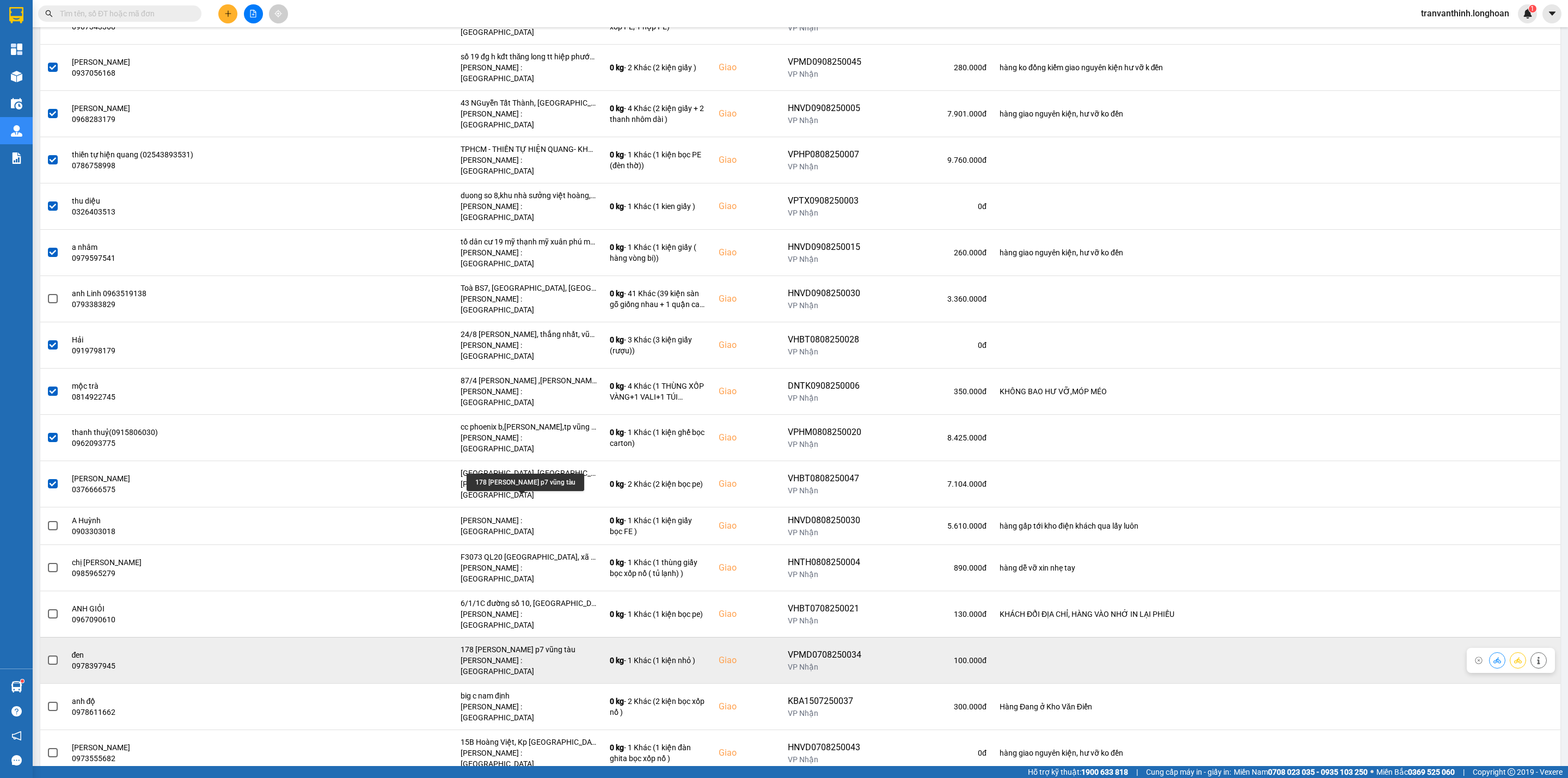
click at [517, 644] on div "178 [PERSON_NAME] p7 vũng tàu" at bounding box center [529, 649] width 136 height 11
click at [49, 655] on span at bounding box center [53, 660] width 10 height 10
click at [47, 655] on input "checkbox" at bounding box center [47, 655] width 0 height 0
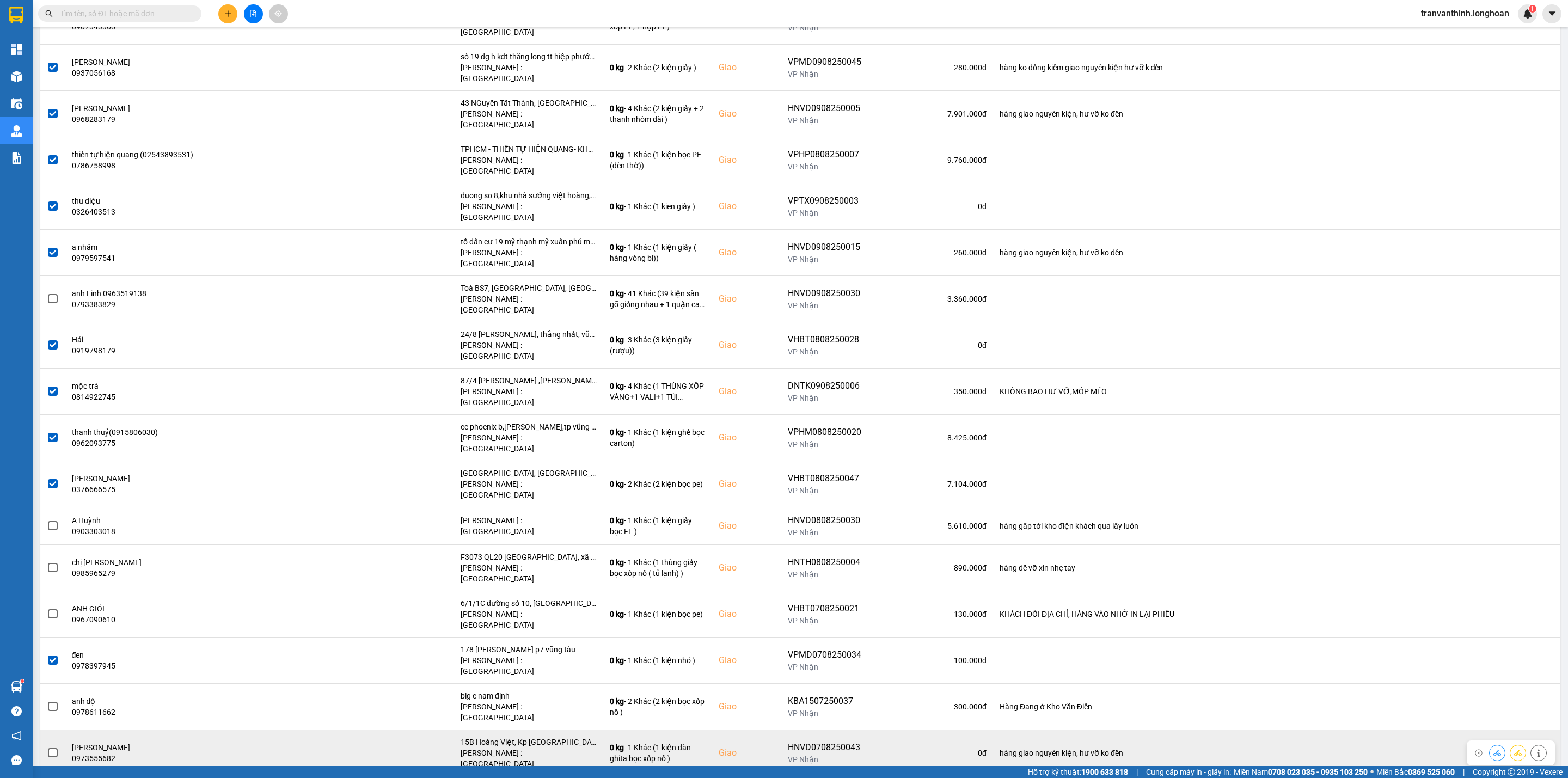
click at [50, 748] on span at bounding box center [53, 753] width 10 height 10
click at [47, 747] on input "checkbox" at bounding box center [47, 747] width 0 height 0
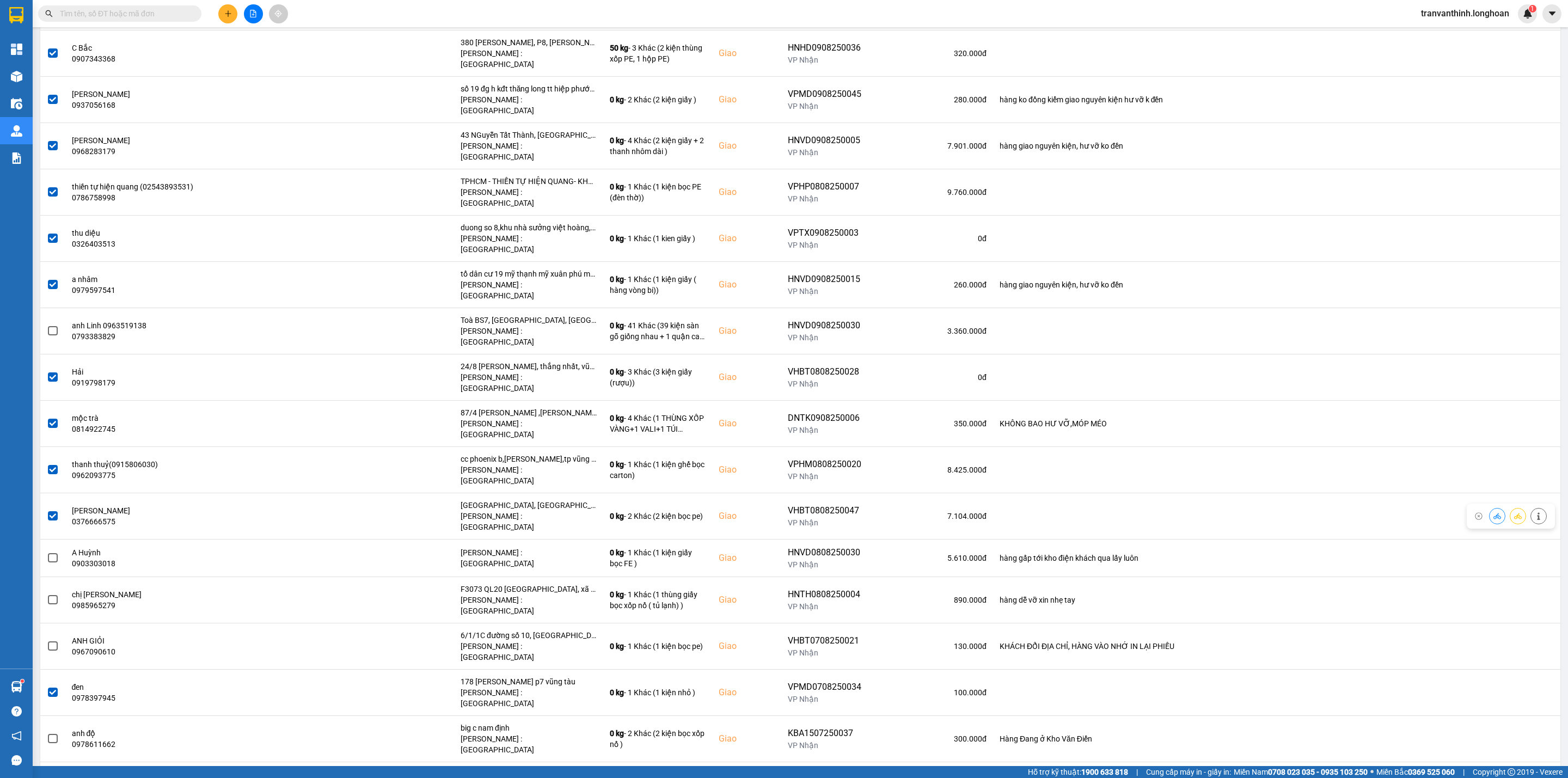
scroll to position [0, 0]
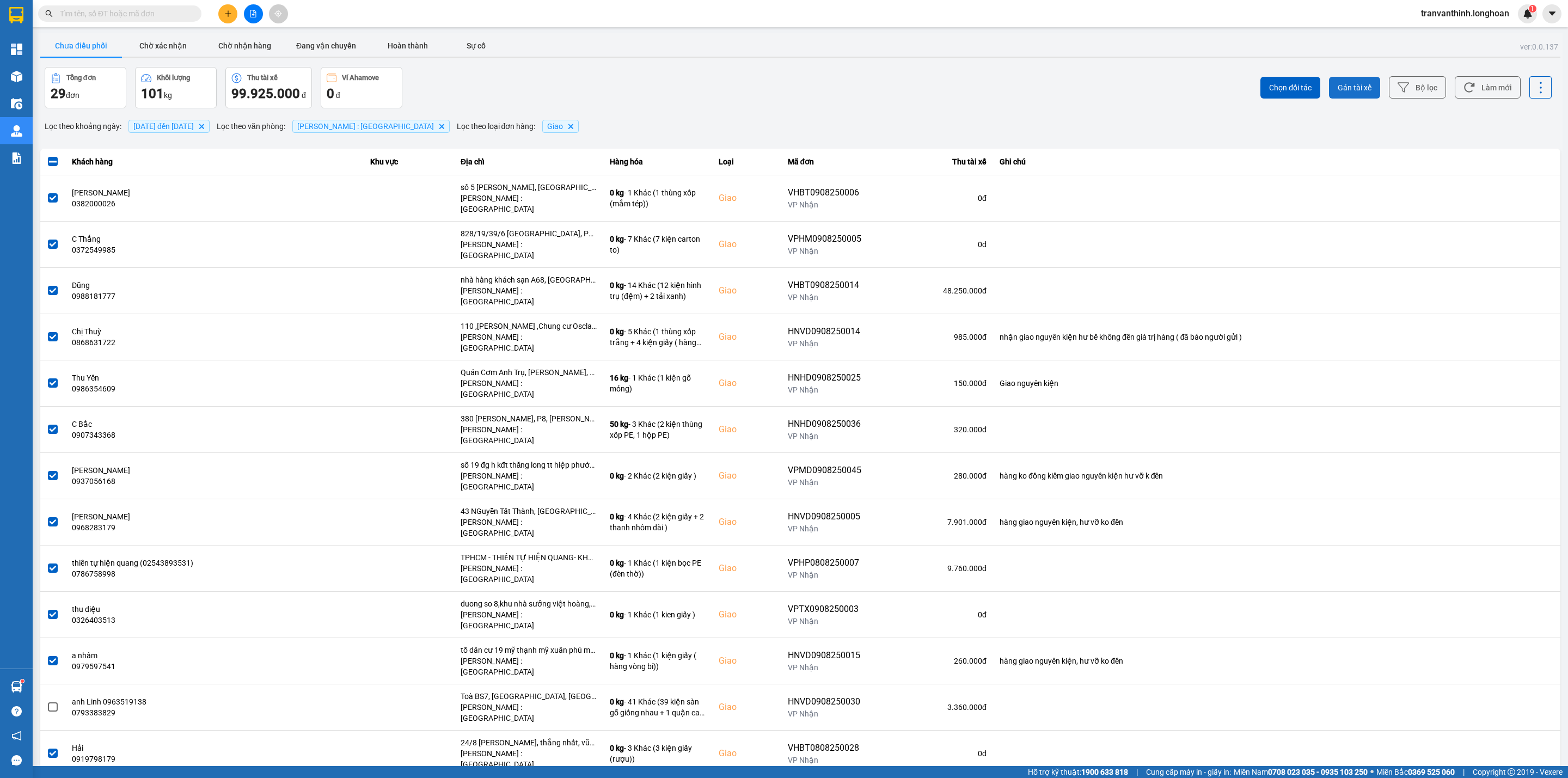
click at [1341, 82] on span "Gán tài xế" at bounding box center [1355, 87] width 34 height 11
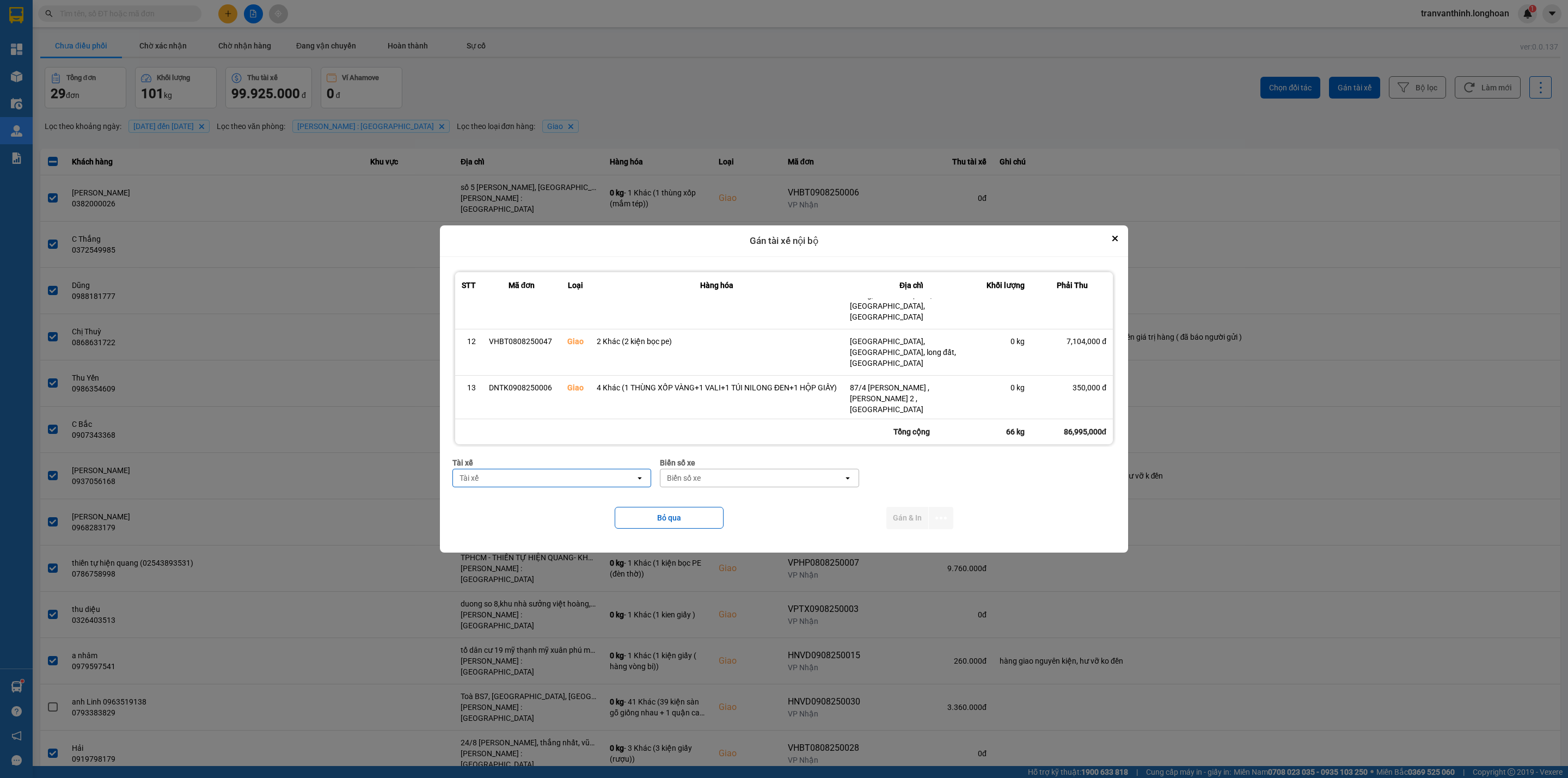
scroll to position [532, 0]
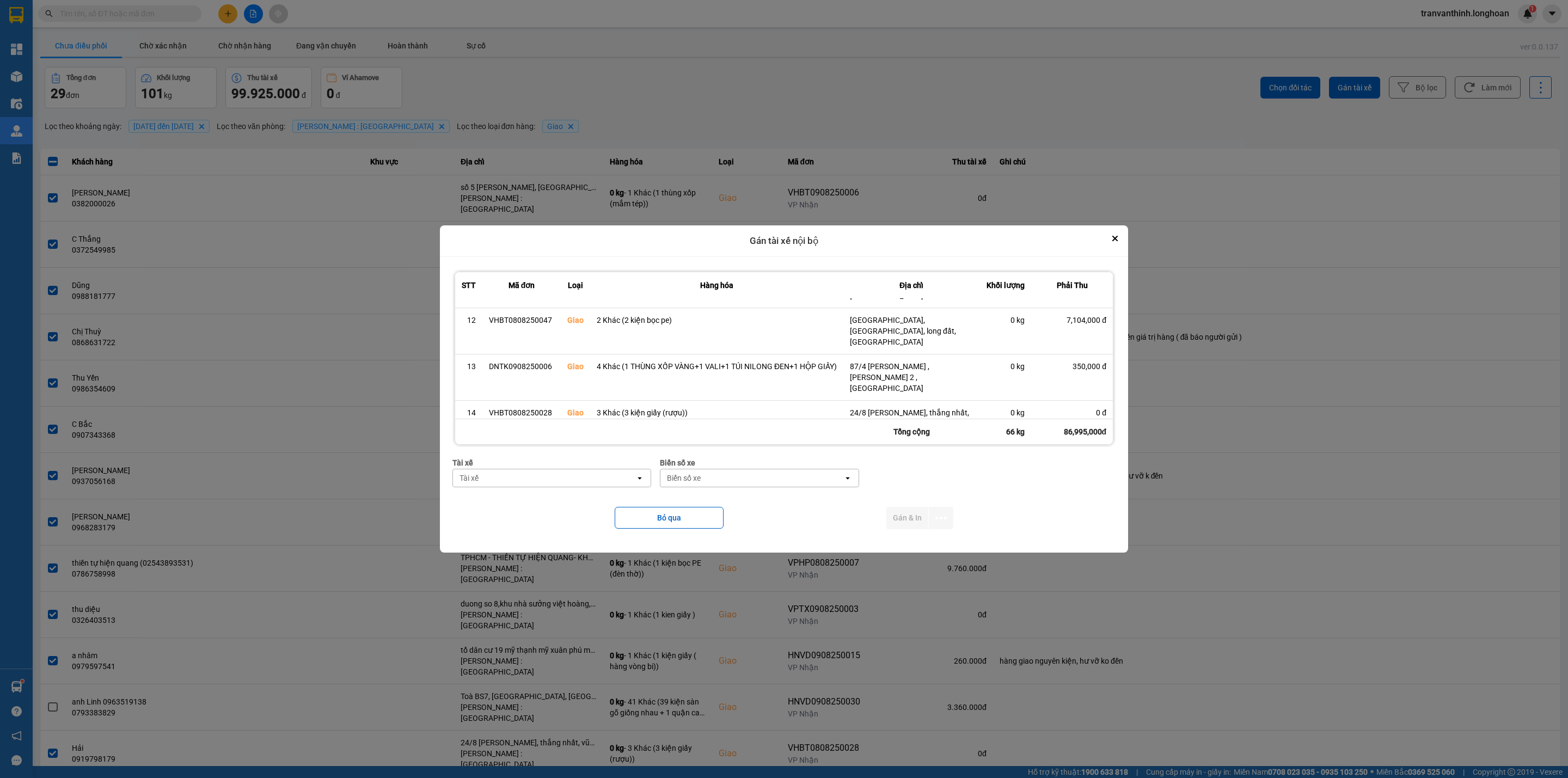
click at [553, 476] on div "Tài xế" at bounding box center [543, 477] width 183 height 17
type input "TOÀN"
click at [572, 505] on span "0702555247 - [PERSON_NAME] 0702555247" at bounding box center [535, 501] width 158 height 11
click at [735, 482] on div "Biển số xe" at bounding box center [751, 477] width 183 height 17
type input "96054"
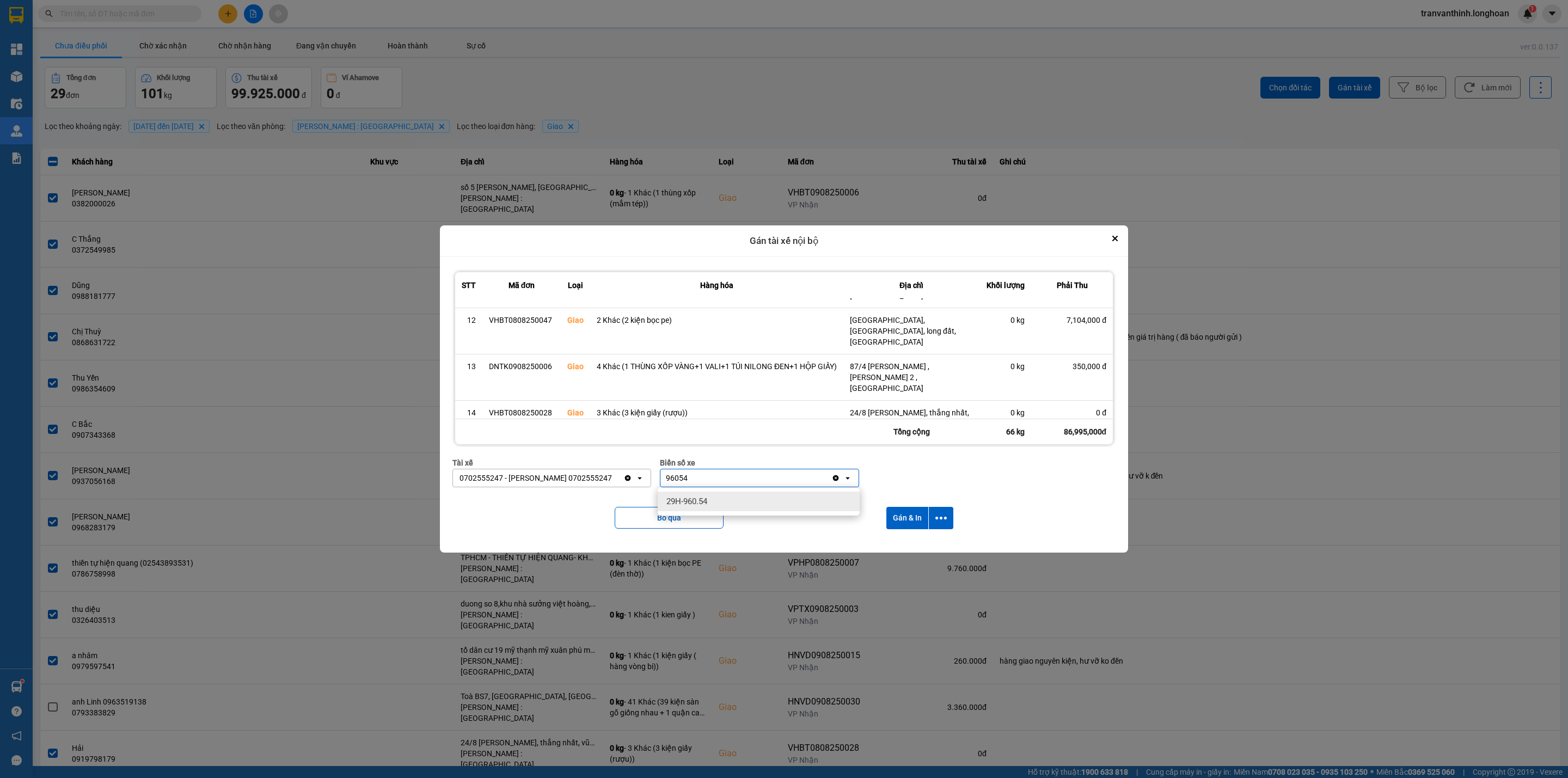
click at [704, 501] on span "29H-960.54" at bounding box center [686, 501] width 41 height 11
click at [898, 512] on button "Gán & In" at bounding box center [907, 518] width 42 height 23
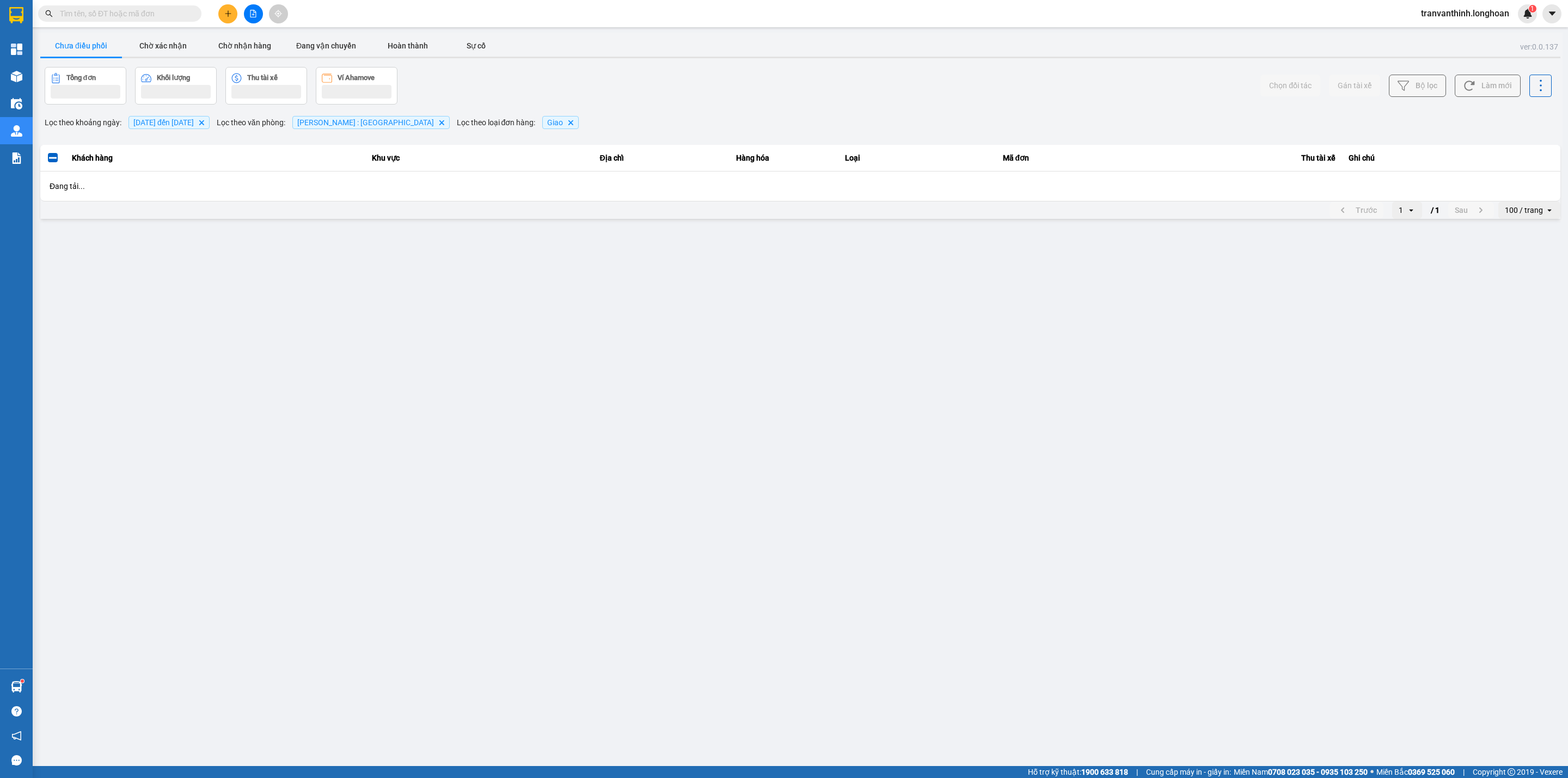
scroll to position [0, 0]
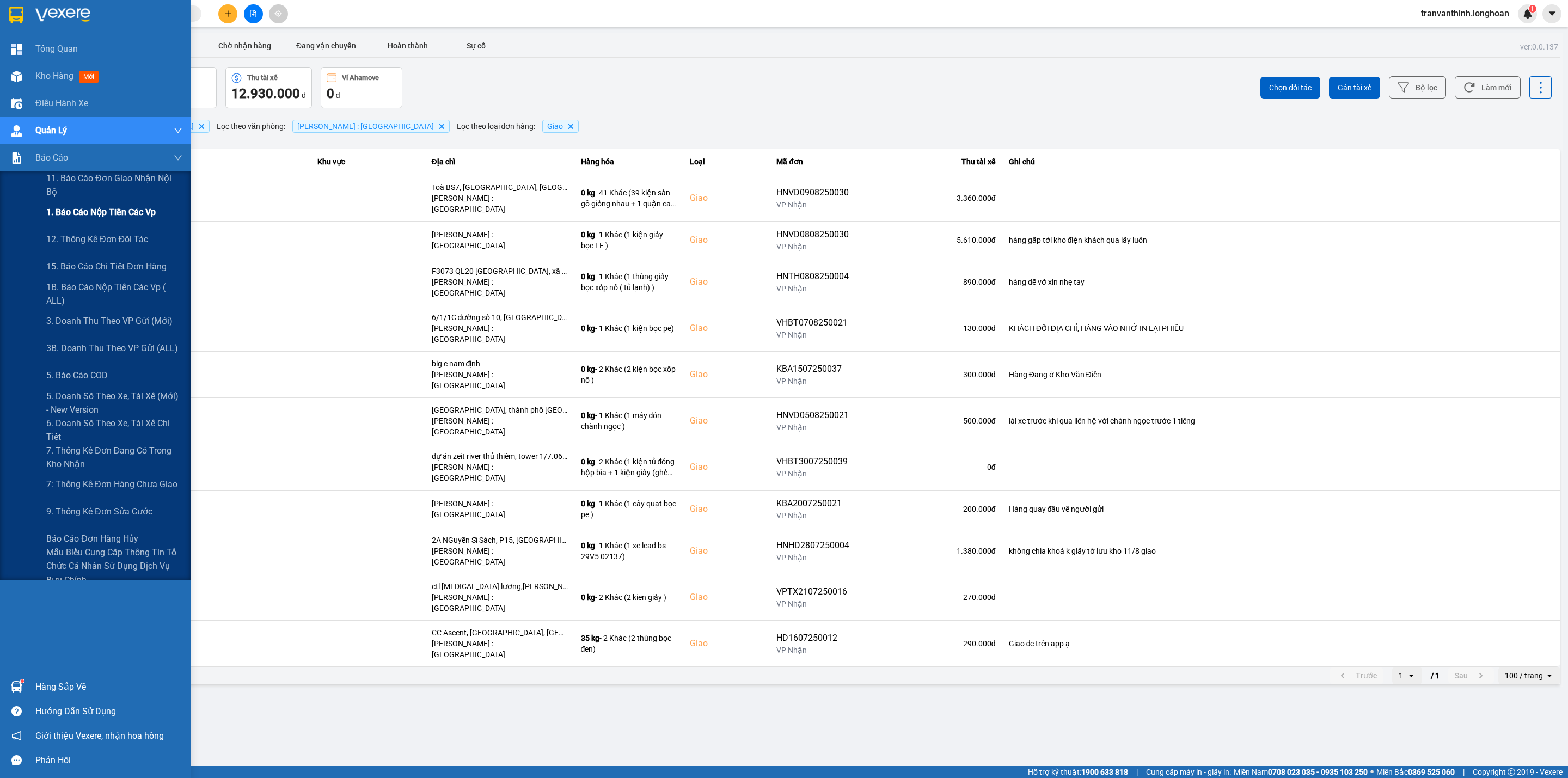
drag, startPoint x: 114, startPoint y: 214, endPoint x: 152, endPoint y: 214, distance: 38.0
click at [114, 214] on span "1. Báo cáo nộp tiền các vp" at bounding box center [101, 212] width 110 height 14
